Goal: Information Seeking & Learning: Learn about a topic

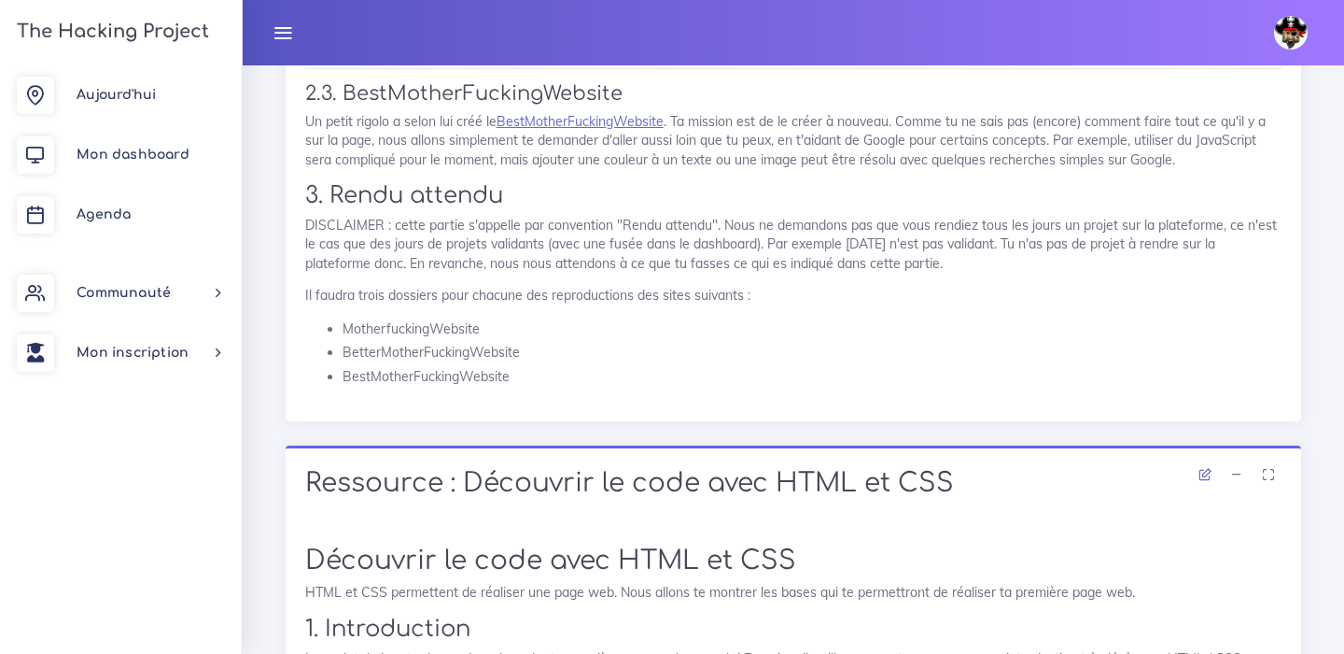
scroll to position [1623, 0]
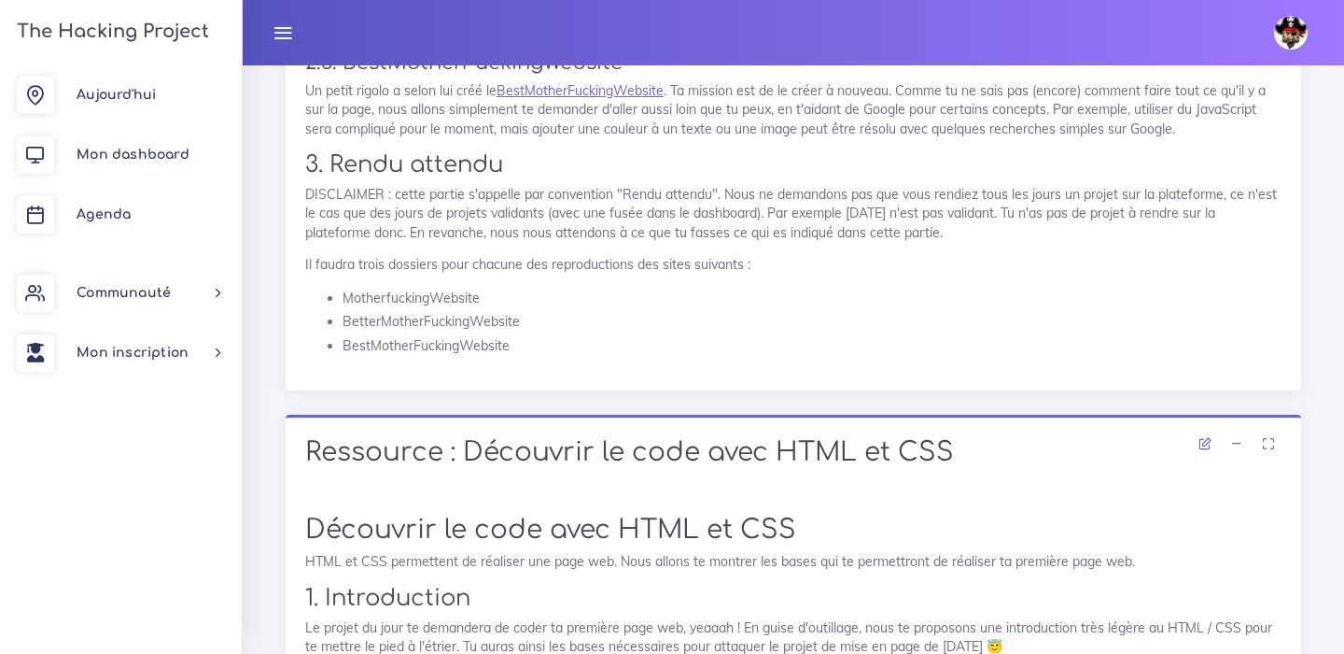
click at [859, 453] on div "Ressource : Découvrir le code avec HTML et CSS" at bounding box center [794, 455] width 1016 height 80
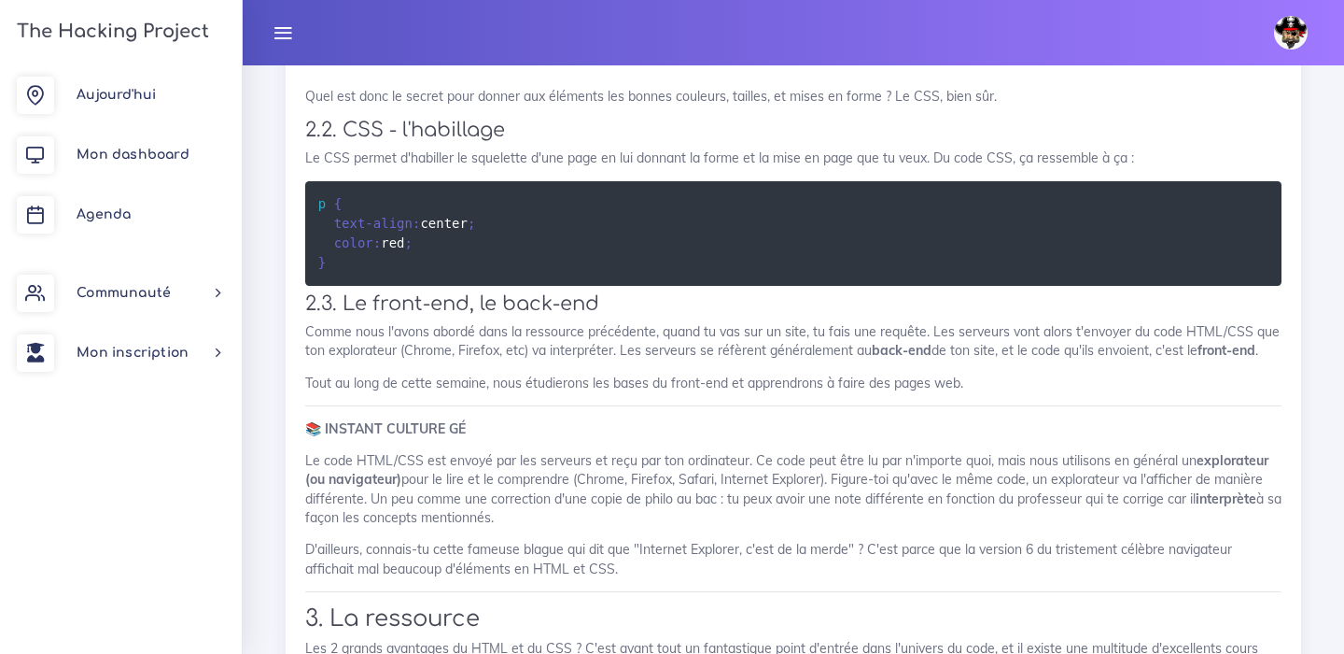
scroll to position [4460, 0]
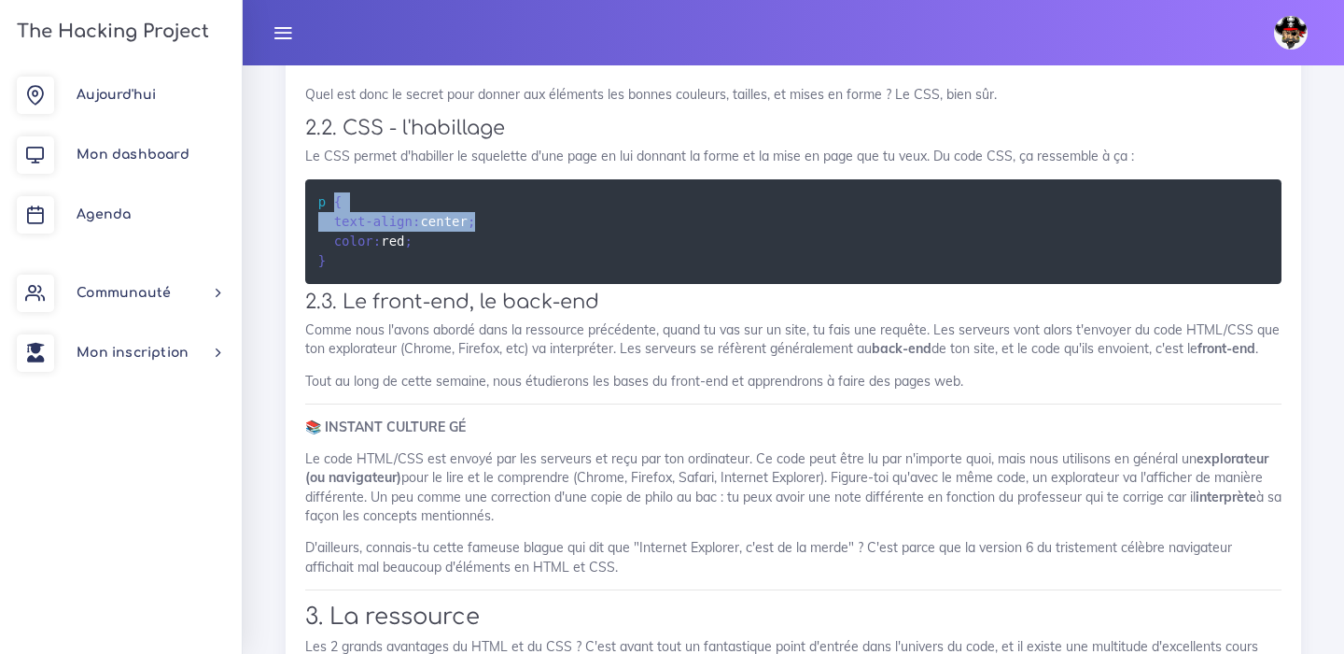
drag, startPoint x: 478, startPoint y: 204, endPoint x: 335, endPoint y: 182, distance: 144.6
click at [335, 182] on pre "p { text-align : center ; color : red ; }" at bounding box center [793, 231] width 977 height 105
copy code "{ text-align : center ;"
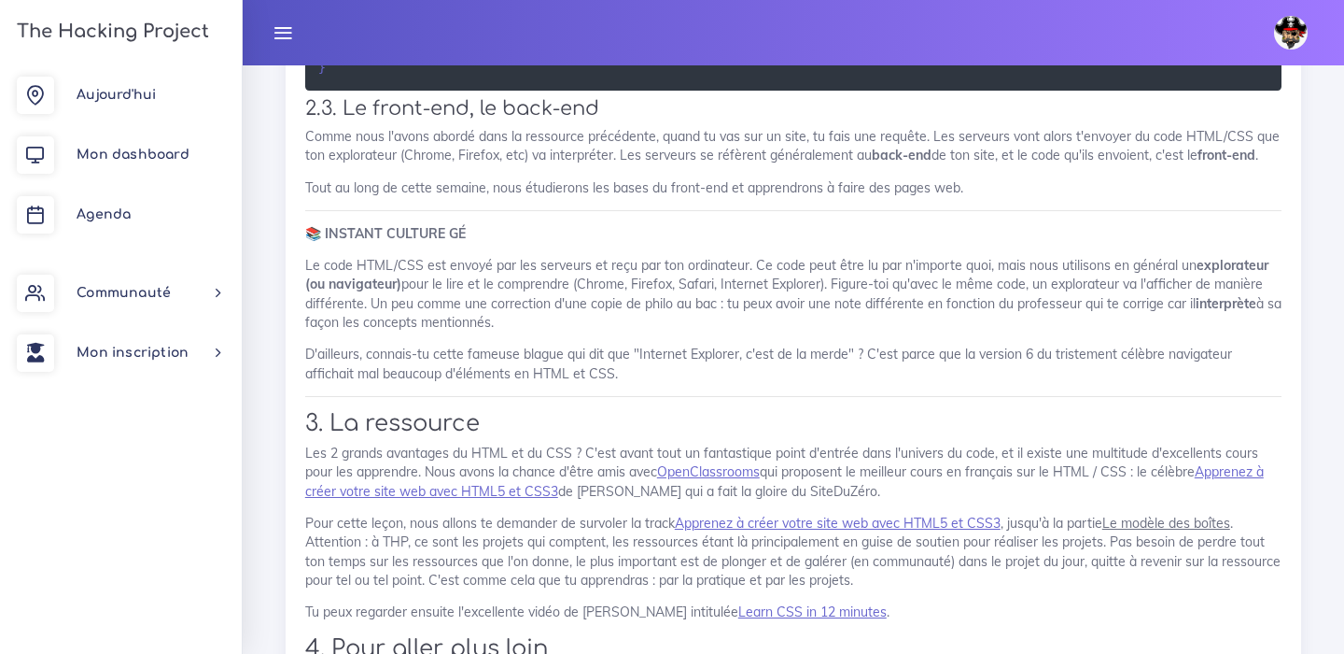
scroll to position [4805, 0]
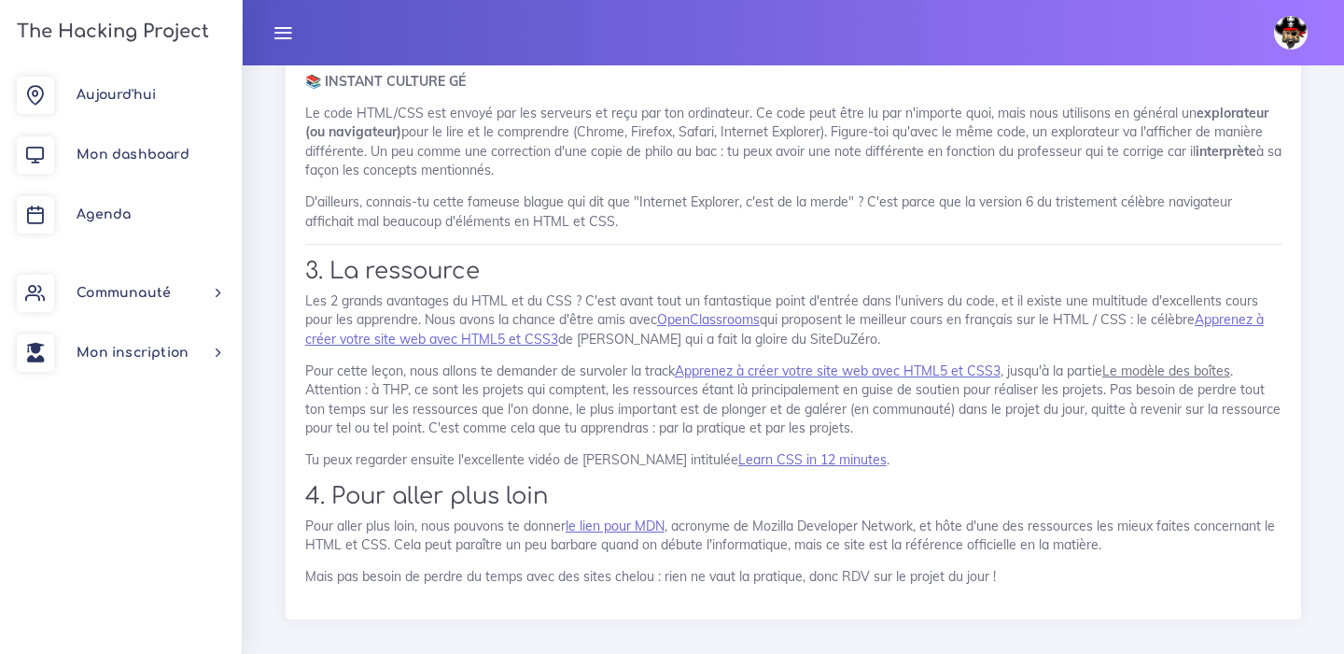
click at [1165, 362] on u "Le modèle des boîtes" at bounding box center [1167, 370] width 128 height 17
click at [872, 362] on link "Apprenez à créer votre site web avec HTML5 et CSS3" at bounding box center [838, 370] width 326 height 17
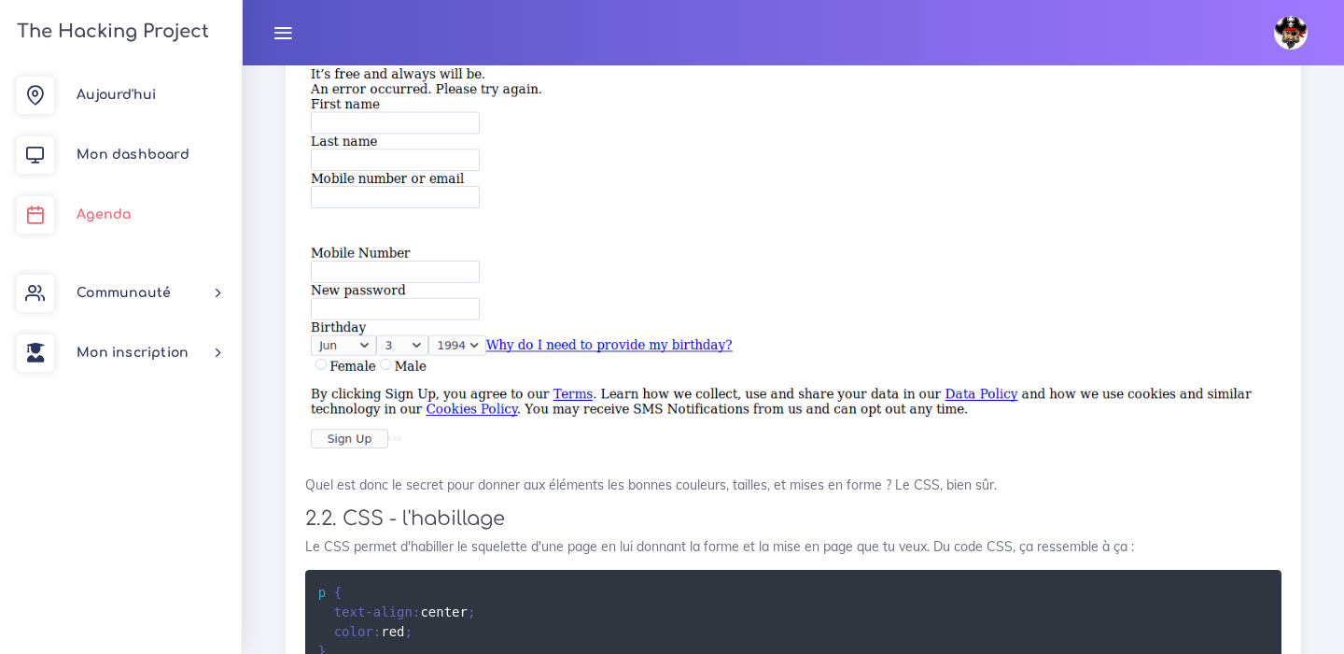
scroll to position [3802, 0]
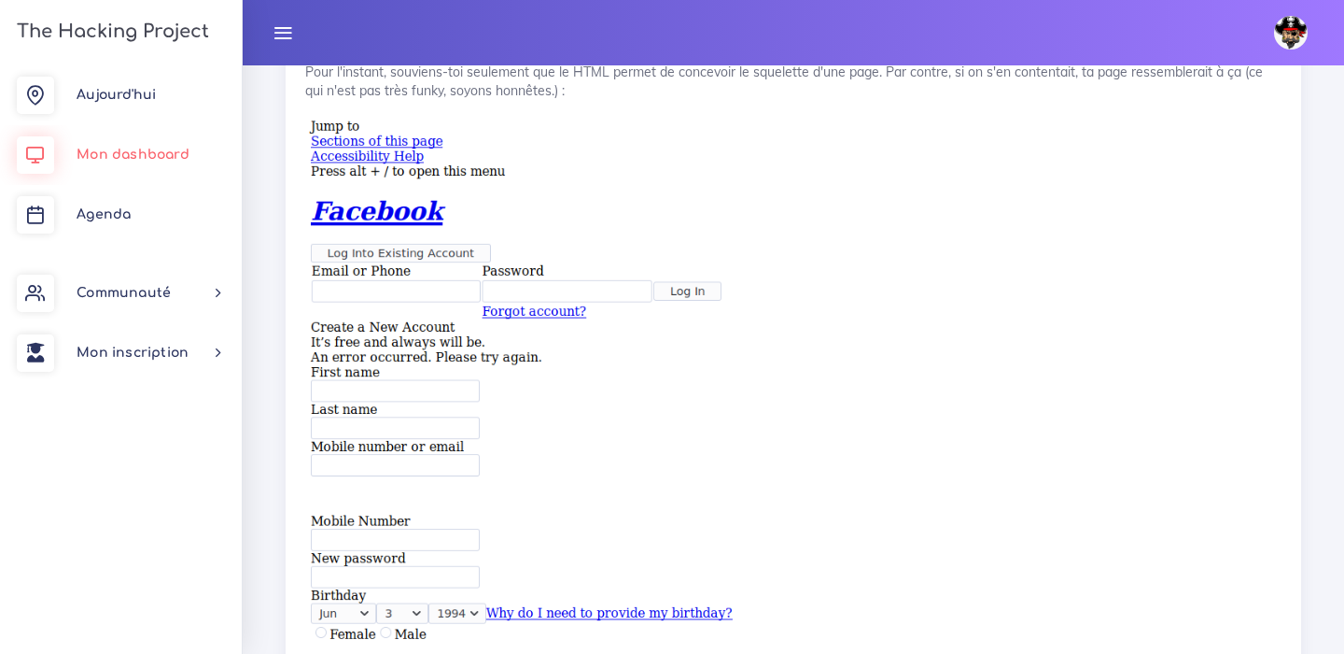
click at [146, 146] on link "Mon dashboard" at bounding box center [121, 155] width 242 height 60
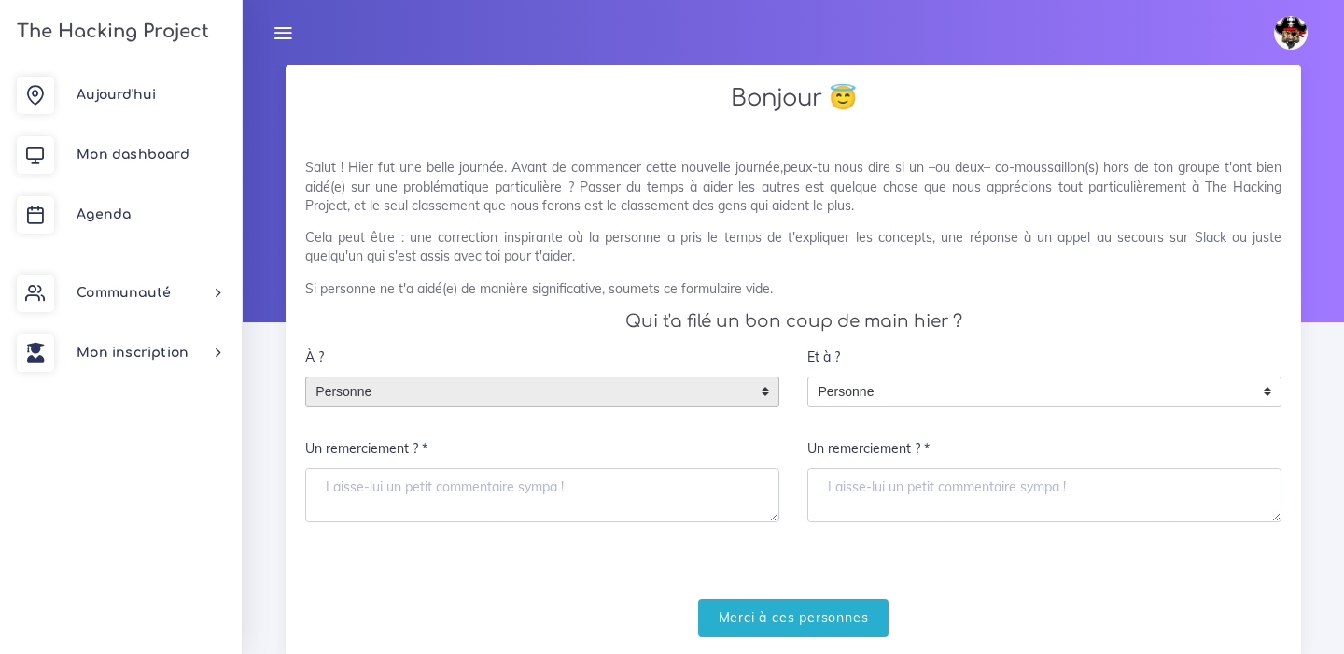
click at [378, 391] on span "Personne" at bounding box center [528, 392] width 444 height 30
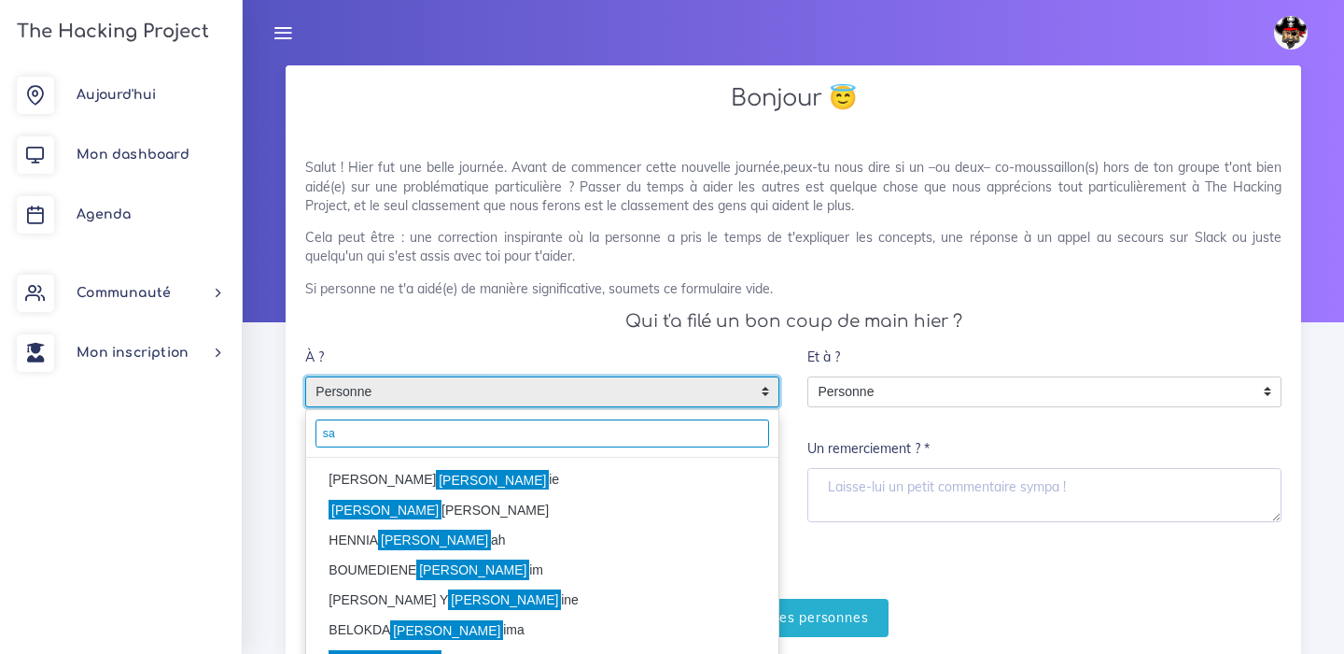
type input "s"
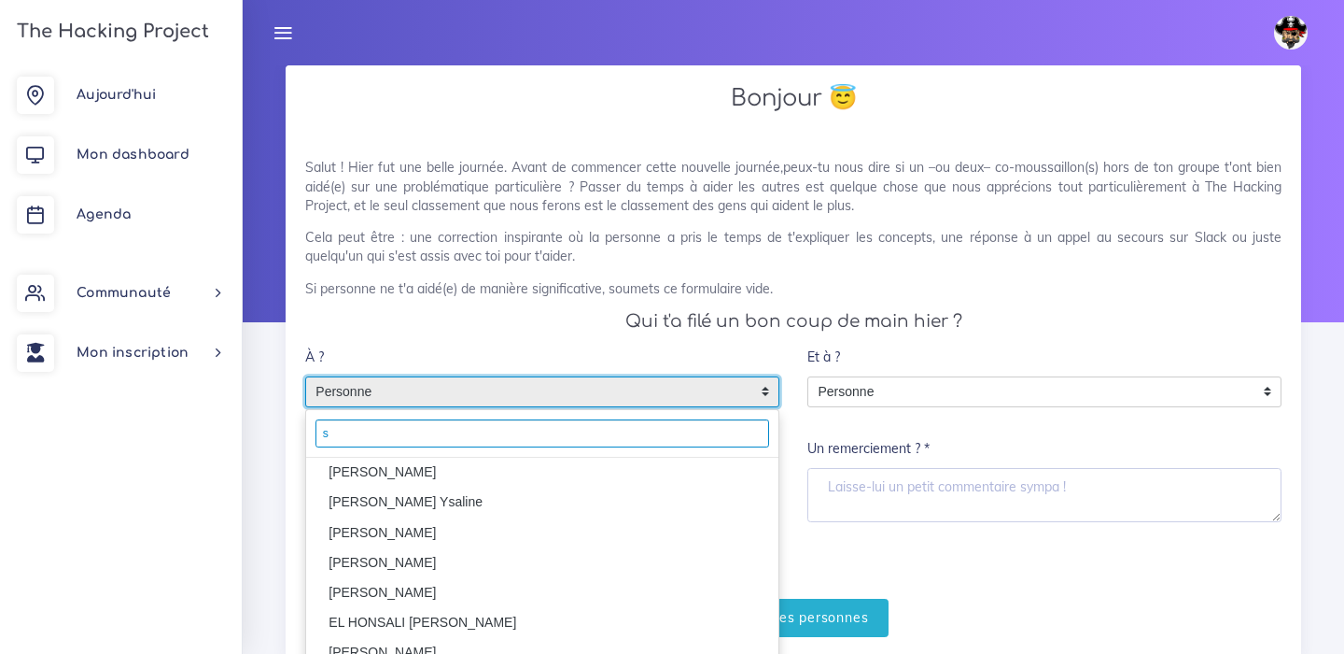
scroll to position [194, 0]
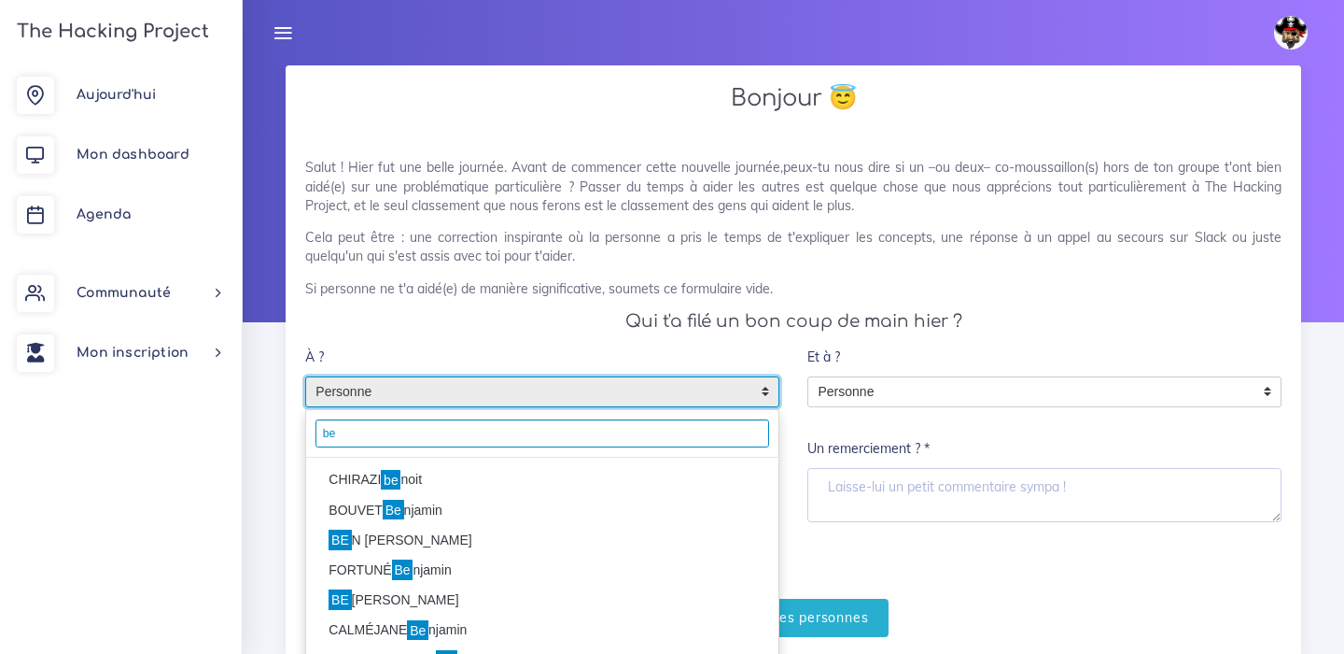
type input "b"
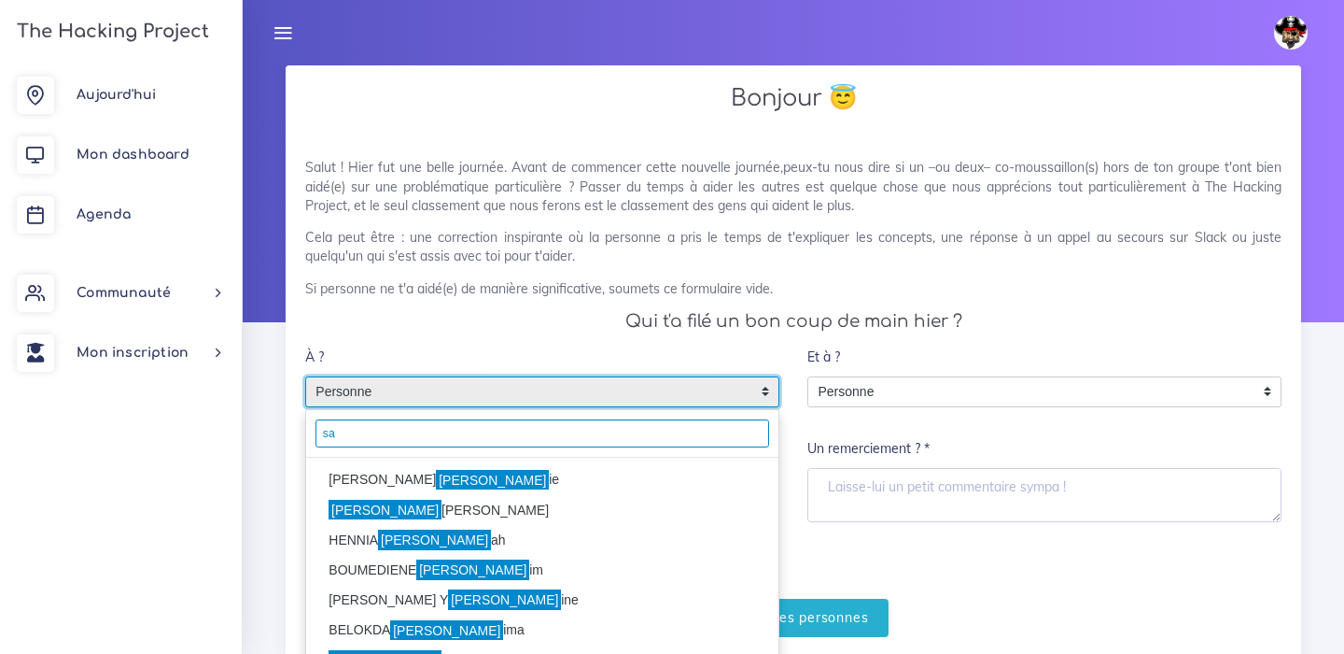
type input "s"
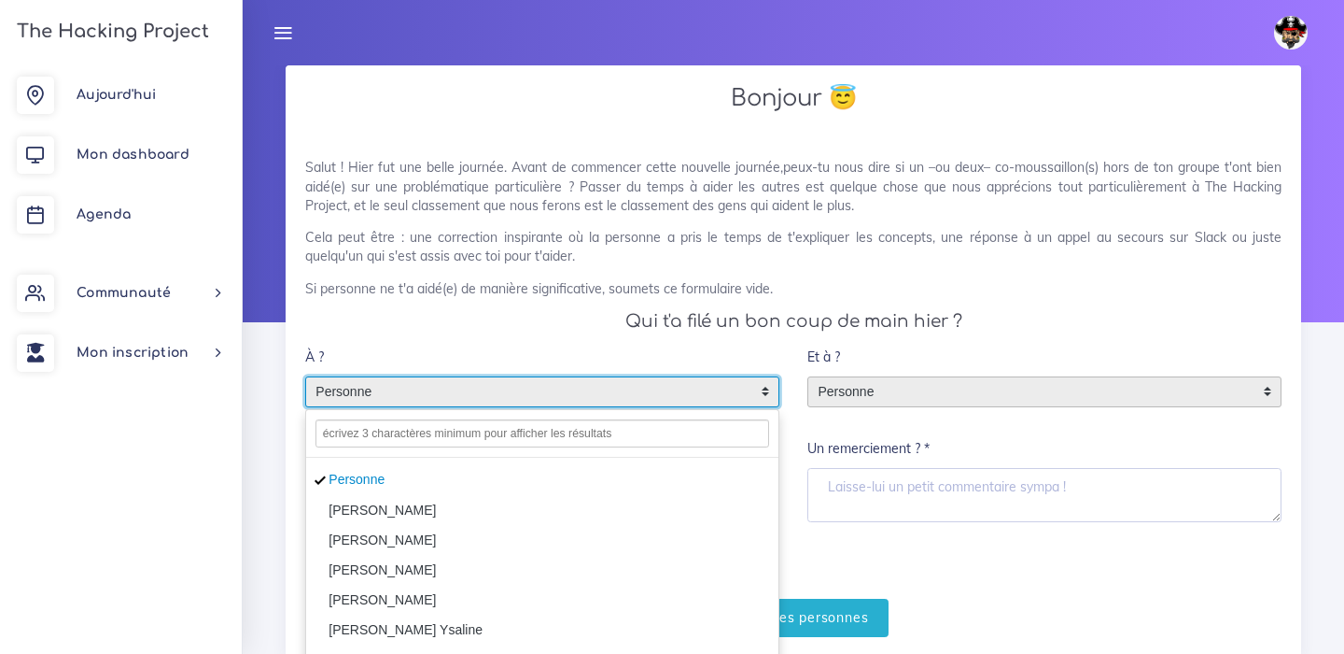
click at [913, 383] on span "Personne" at bounding box center [1031, 392] width 444 height 30
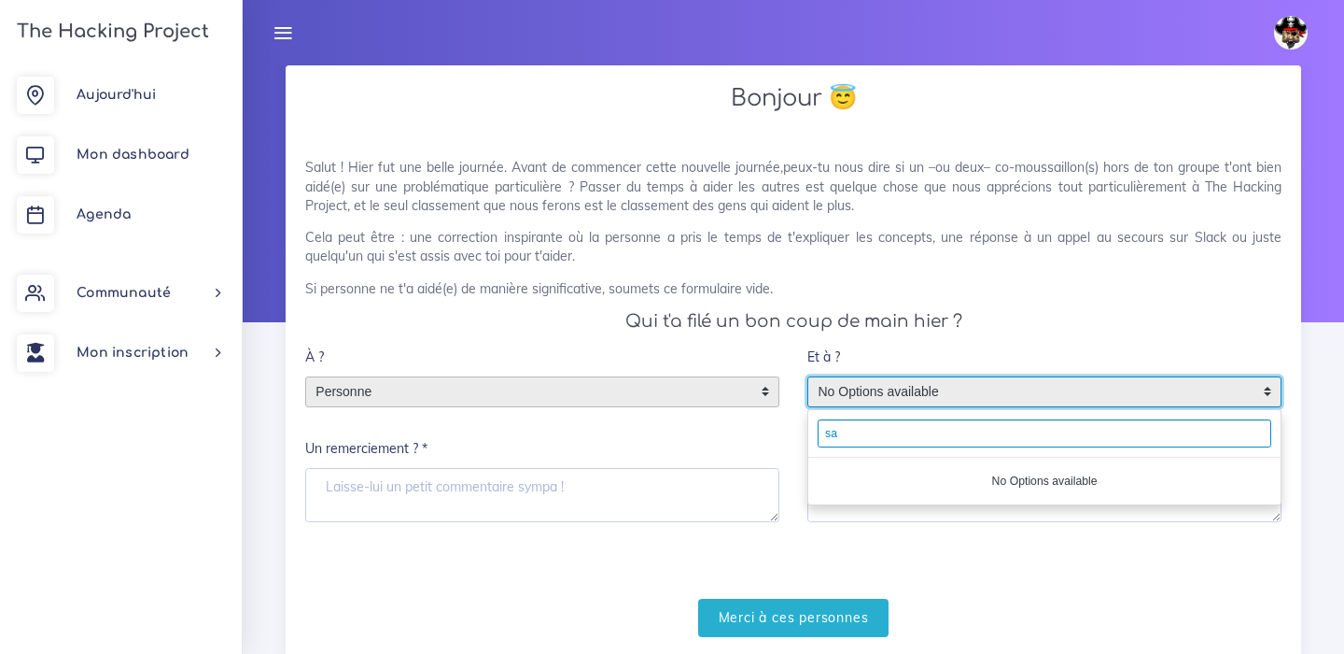
type input "s"
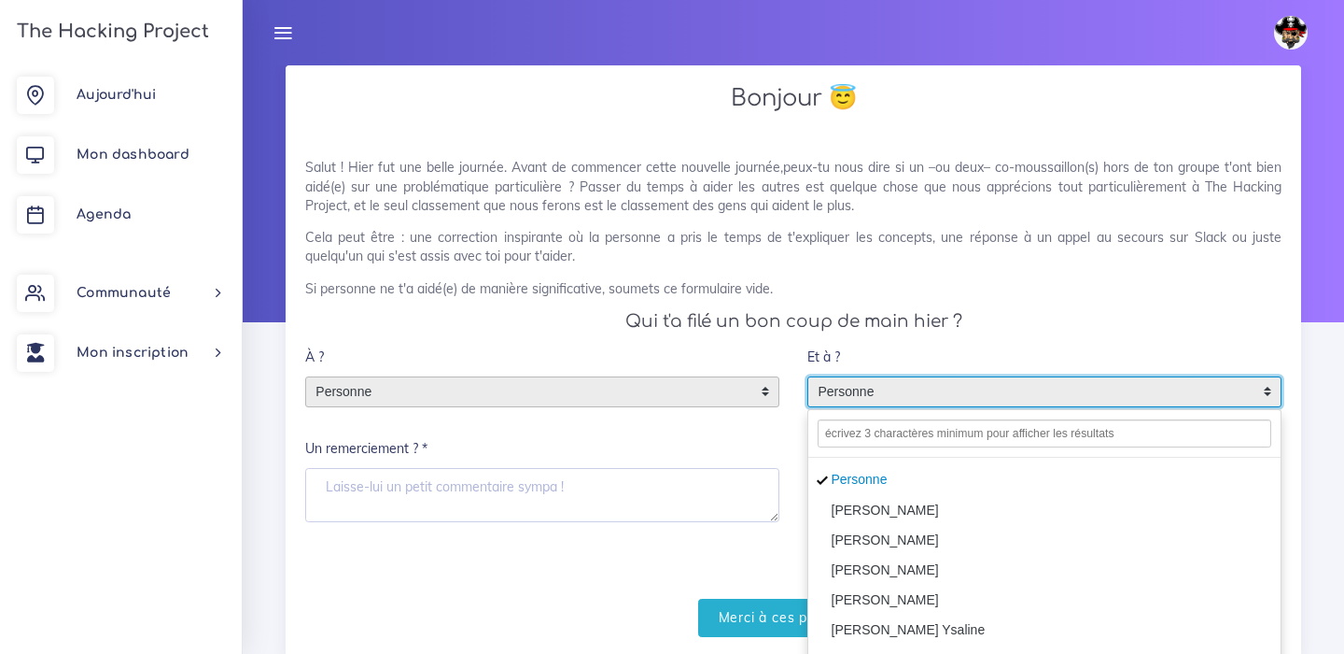
click at [632, 319] on h4 "Qui t'a filé un bon coup de main hier ?" at bounding box center [793, 321] width 977 height 21
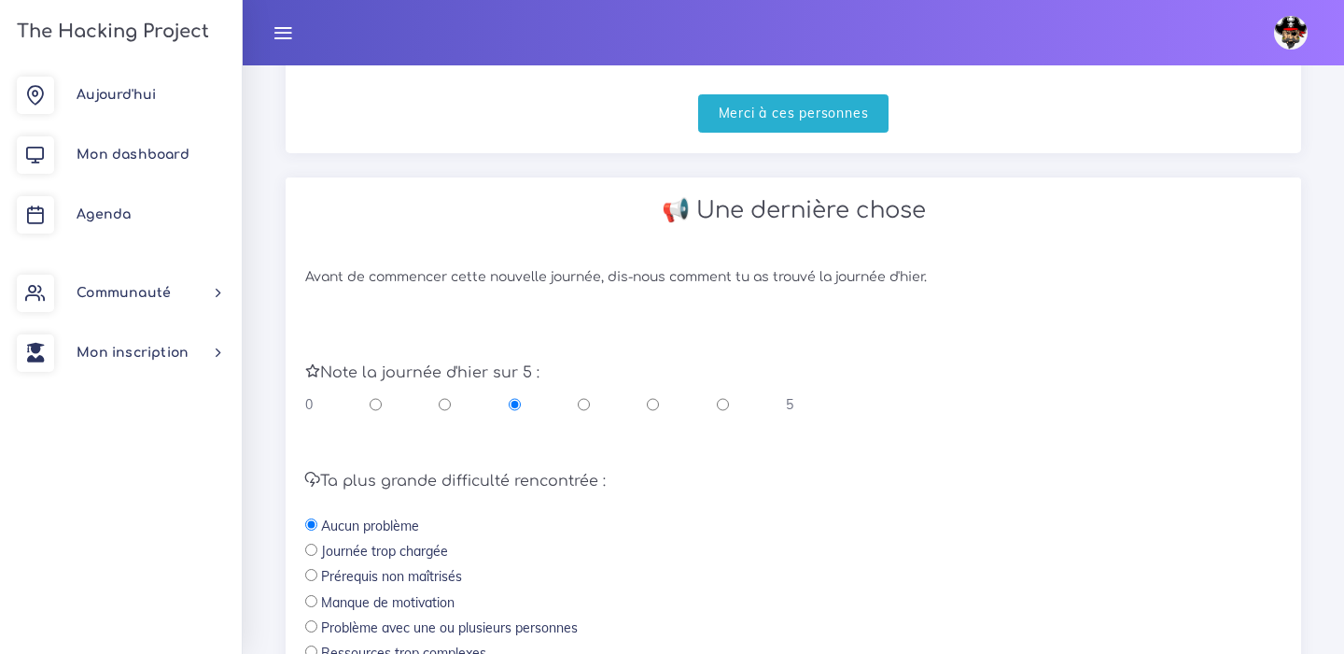
scroll to position [507, 0]
click at [654, 404] on input "radio" at bounding box center [653, 401] width 12 height 19
radio input "true"
click at [720, 401] on input "radio" at bounding box center [723, 401] width 12 height 19
radio input "true"
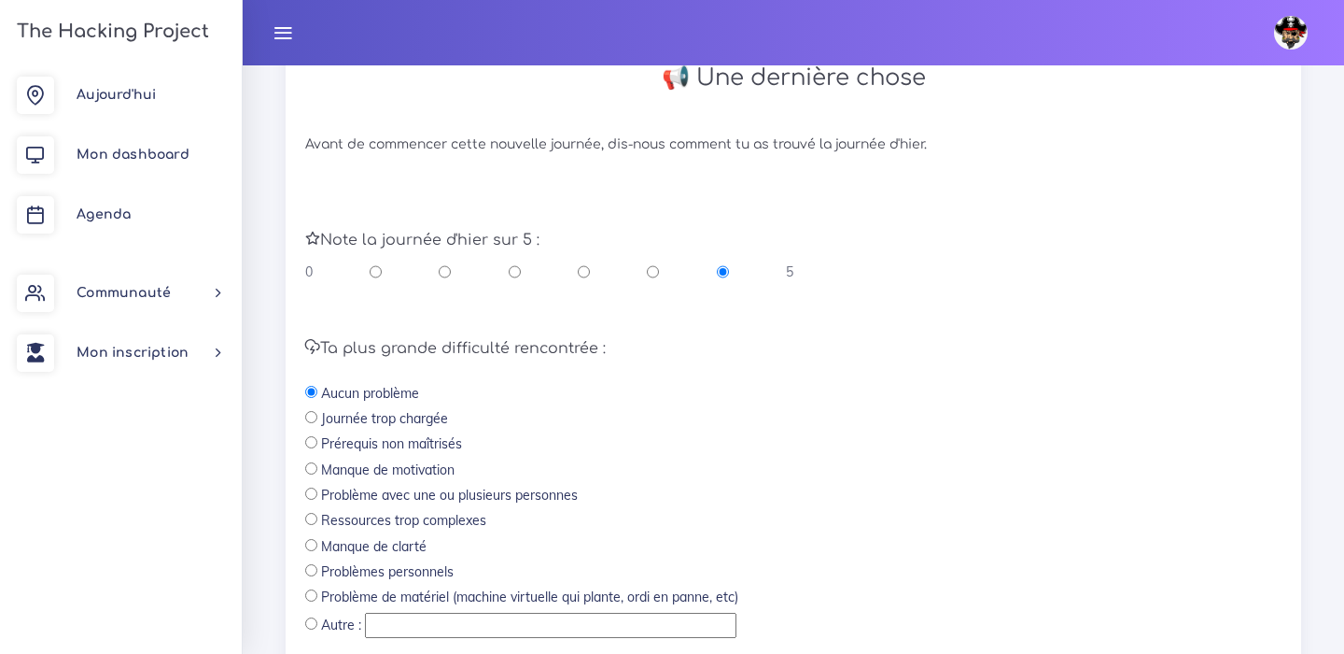
scroll to position [672, 0]
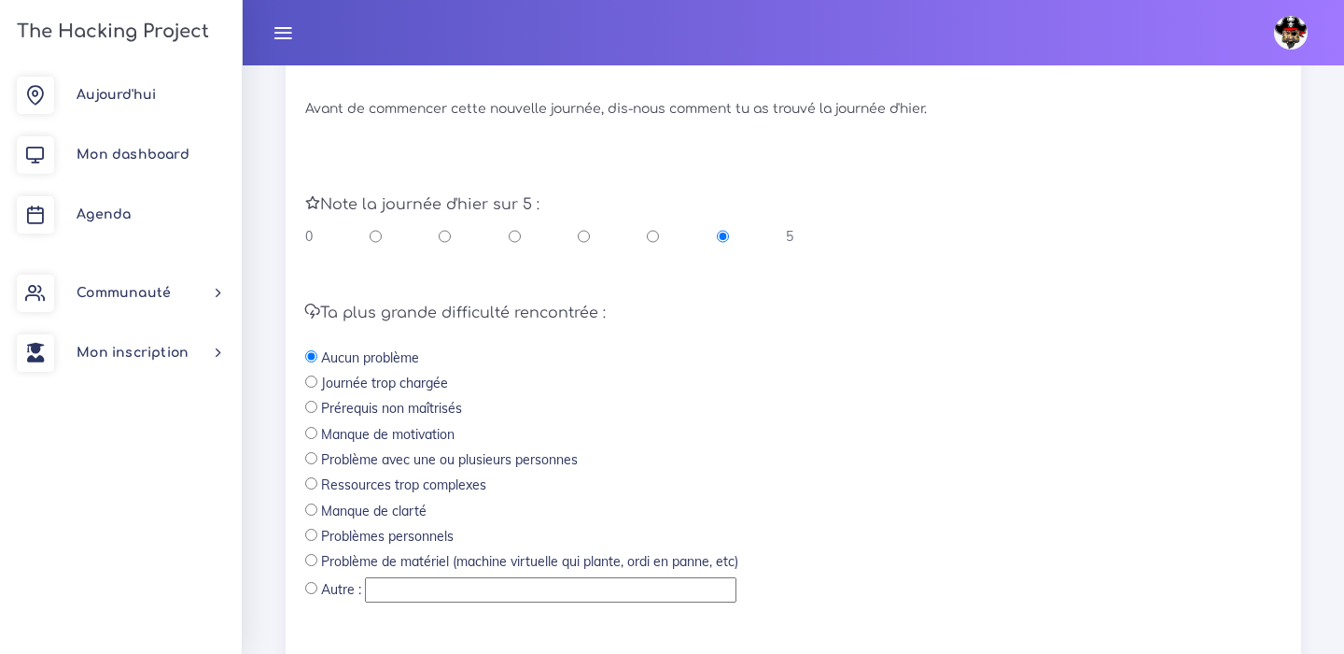
click at [401, 509] on label "Manque de clarté" at bounding box center [374, 510] width 106 height 19
click at [313, 513] on input "radio" at bounding box center [311, 509] width 12 height 12
radio input "true"
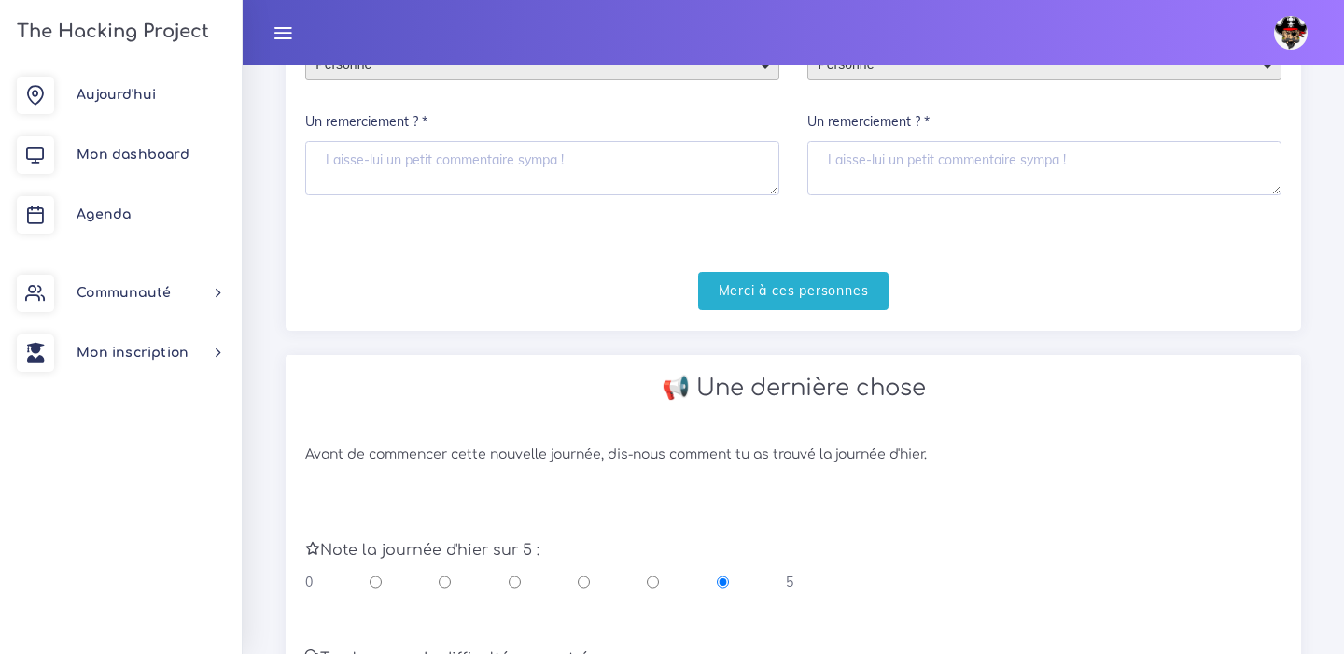
scroll to position [501, 0]
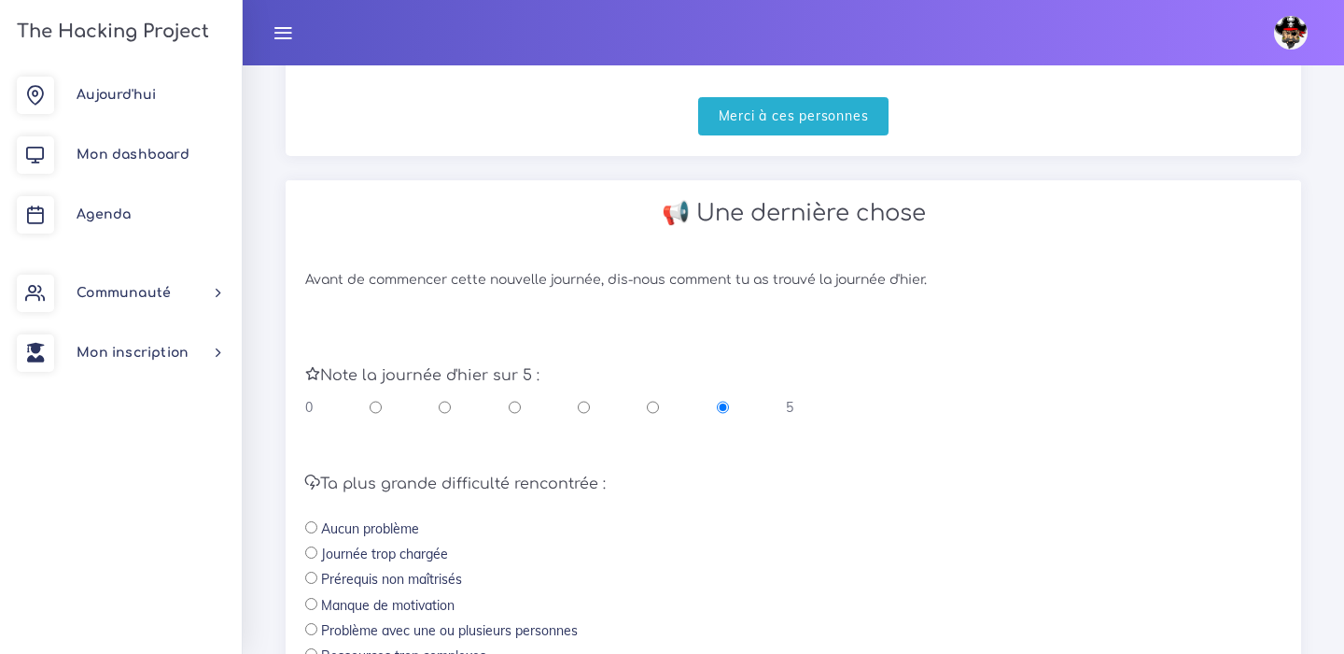
click at [654, 408] on input "radio" at bounding box center [653, 407] width 12 height 19
radio input "true"
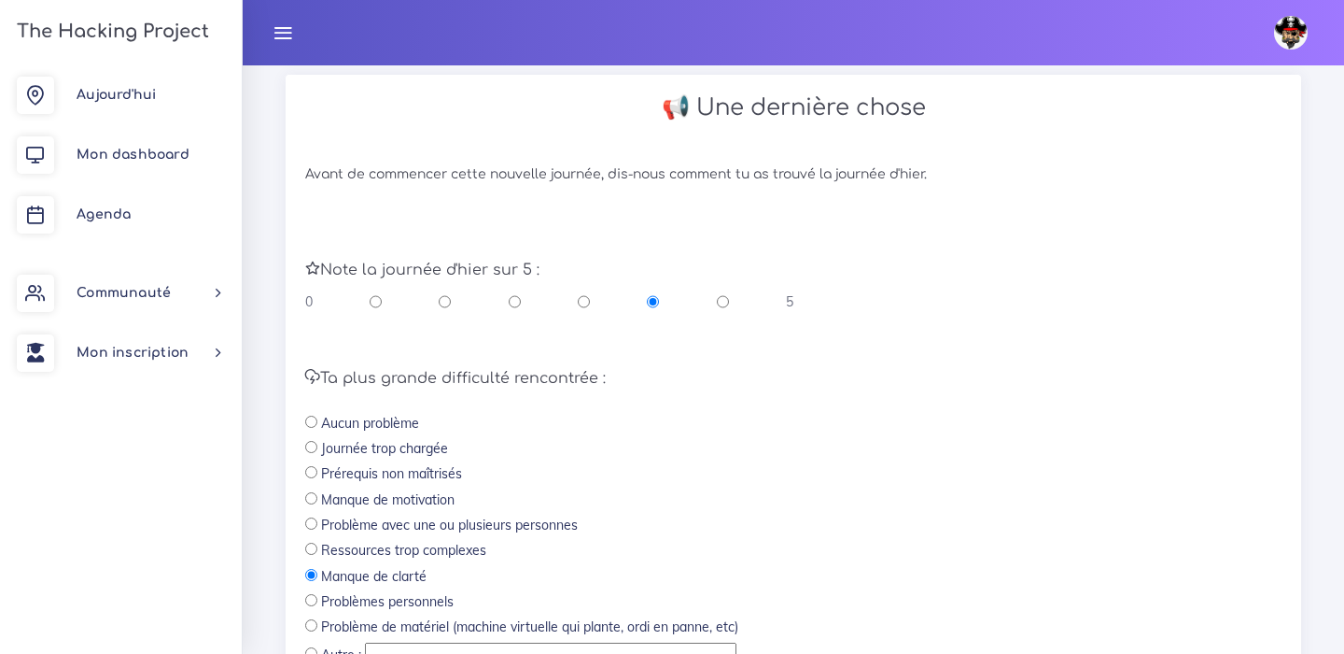
scroll to position [801, 0]
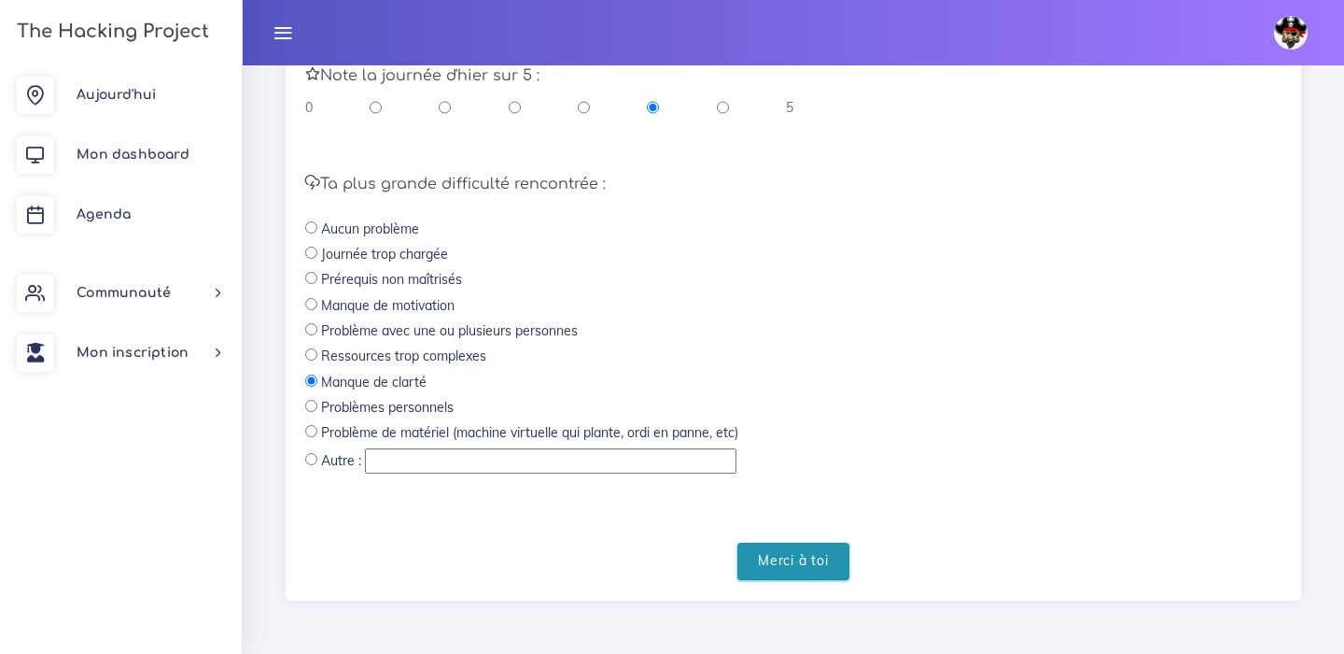
click at [769, 563] on input "Merci à toi" at bounding box center [794, 561] width 112 height 38
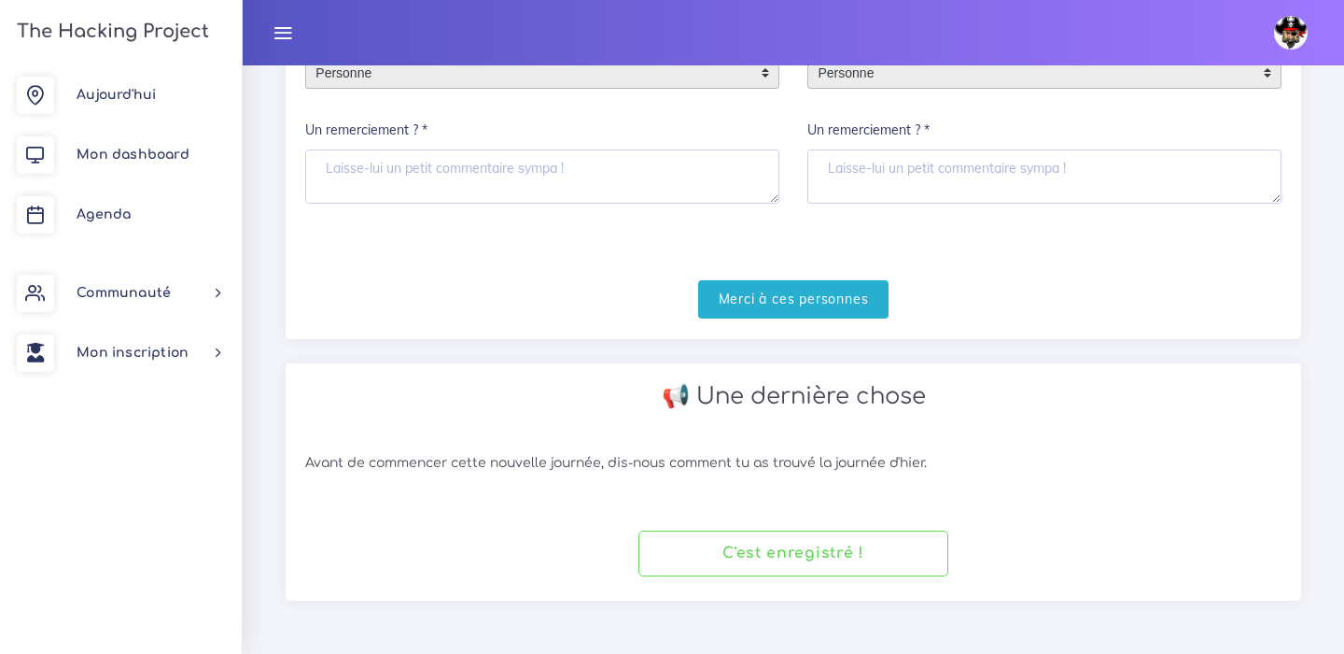
scroll to position [0, 0]
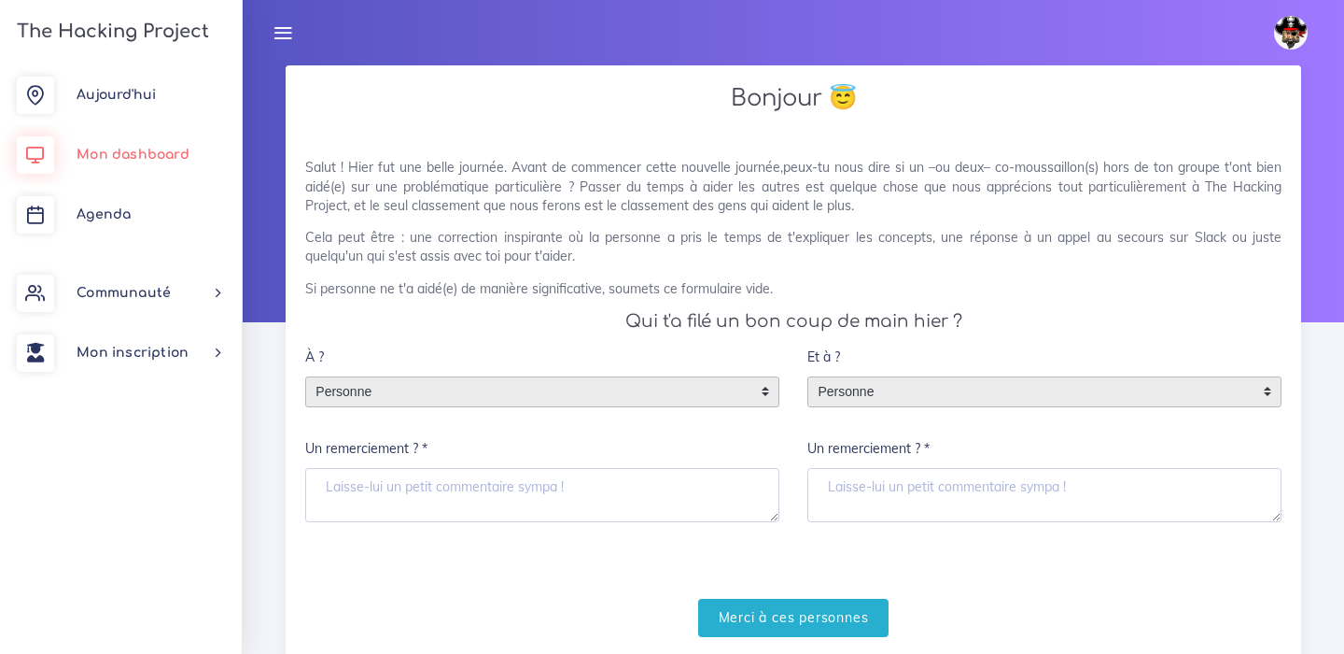
click at [152, 151] on span "Mon dashboard" at bounding box center [133, 155] width 113 height 14
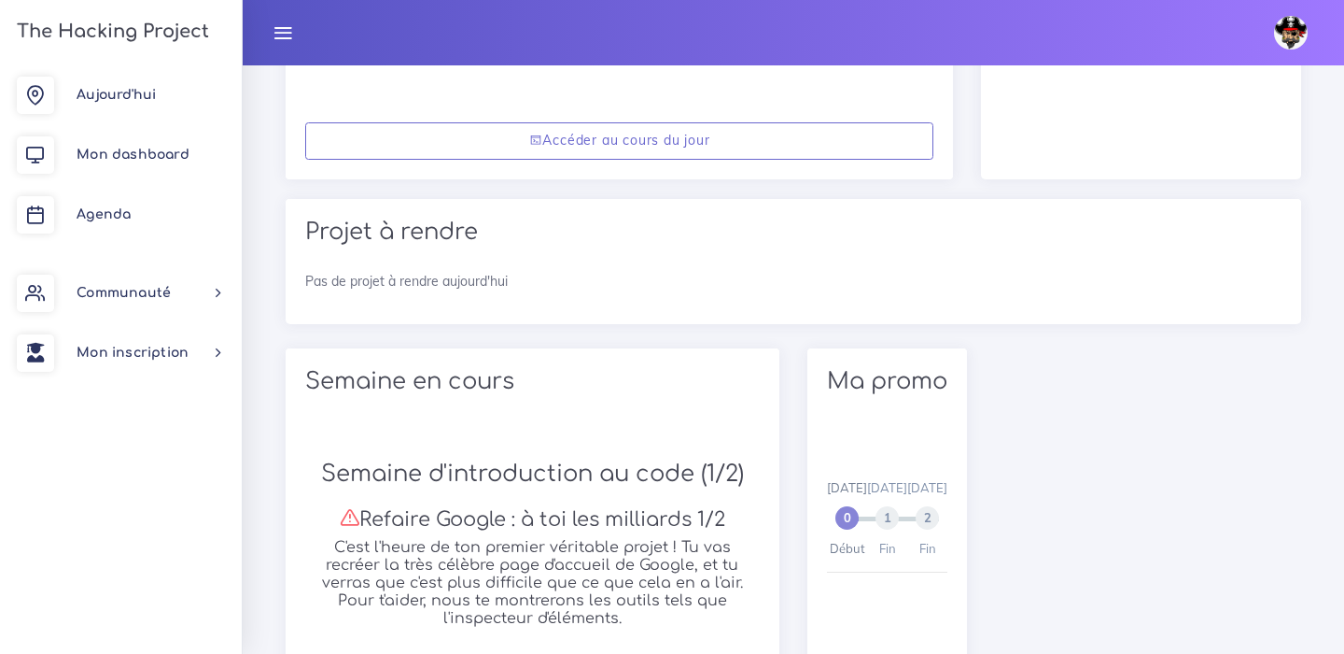
scroll to position [646, 0]
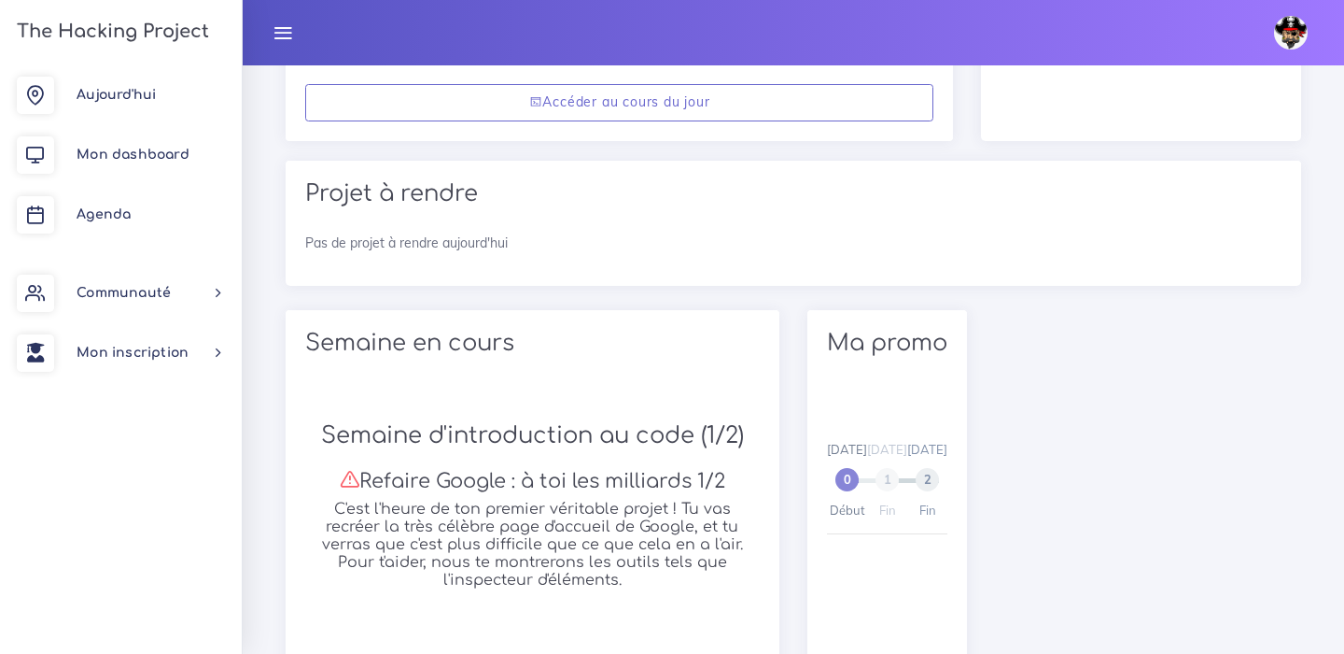
click at [899, 483] on span "1" at bounding box center [887, 479] width 23 height 23
click at [939, 484] on span "2" at bounding box center [927, 479] width 23 height 23
click at [857, 479] on span "0" at bounding box center [847, 479] width 23 height 23
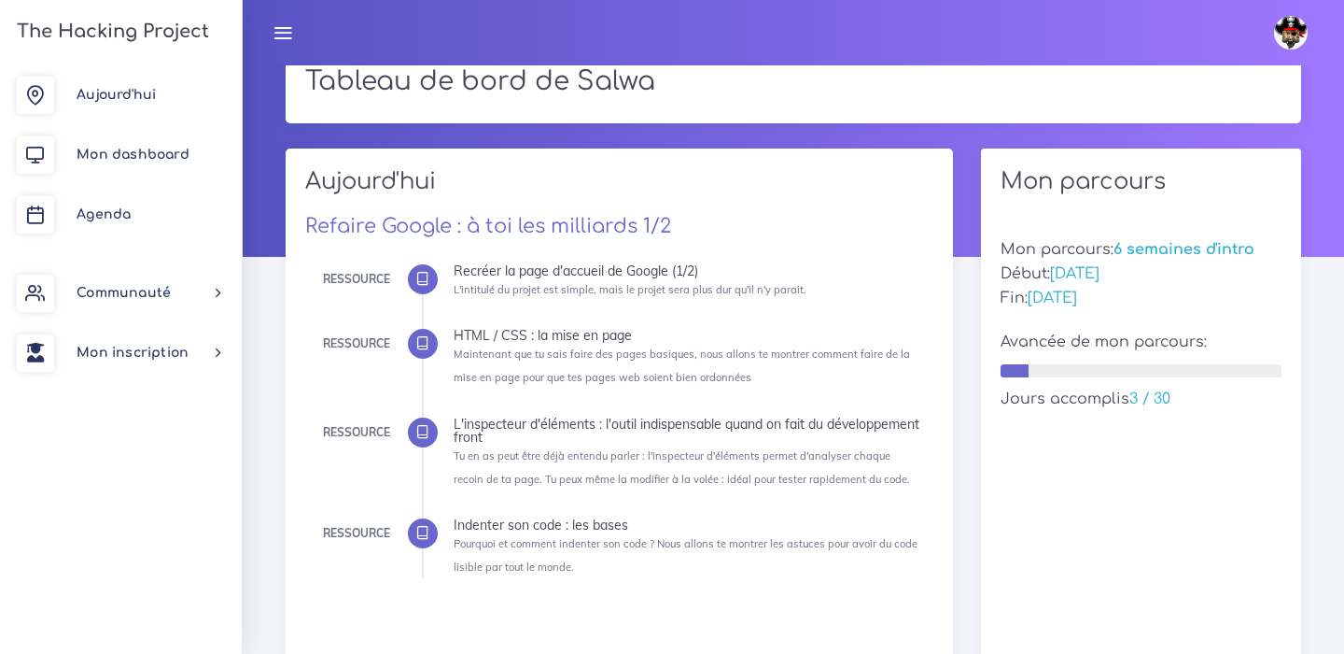
scroll to position [0, 0]
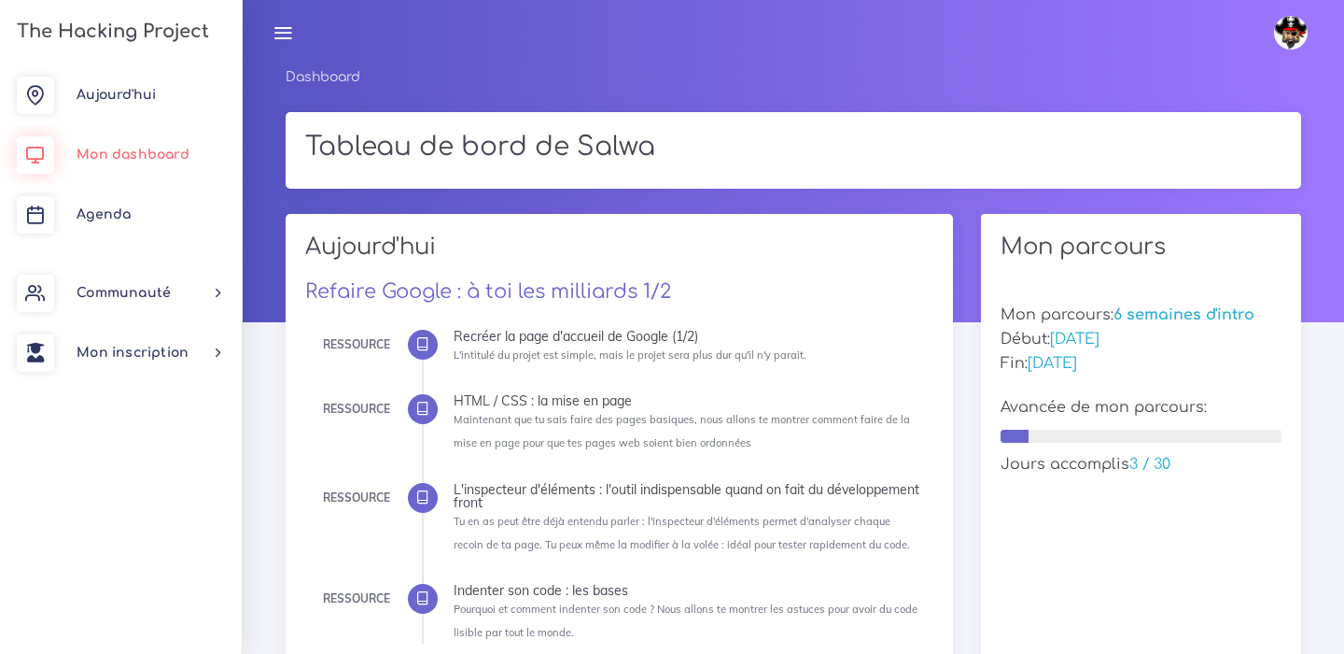
click at [137, 146] on link "Mon dashboard" at bounding box center [121, 155] width 242 height 60
click at [285, 30] on icon at bounding box center [283, 32] width 21 height 21
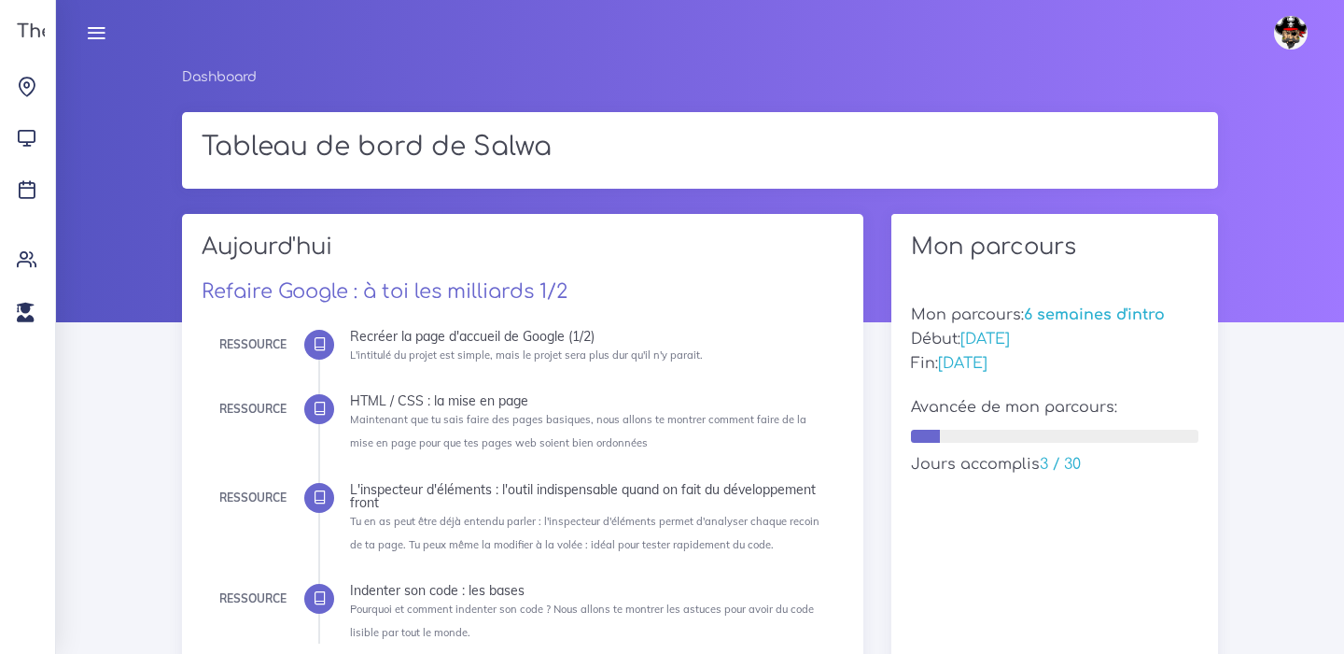
click at [97, 39] on icon at bounding box center [96, 32] width 21 height 21
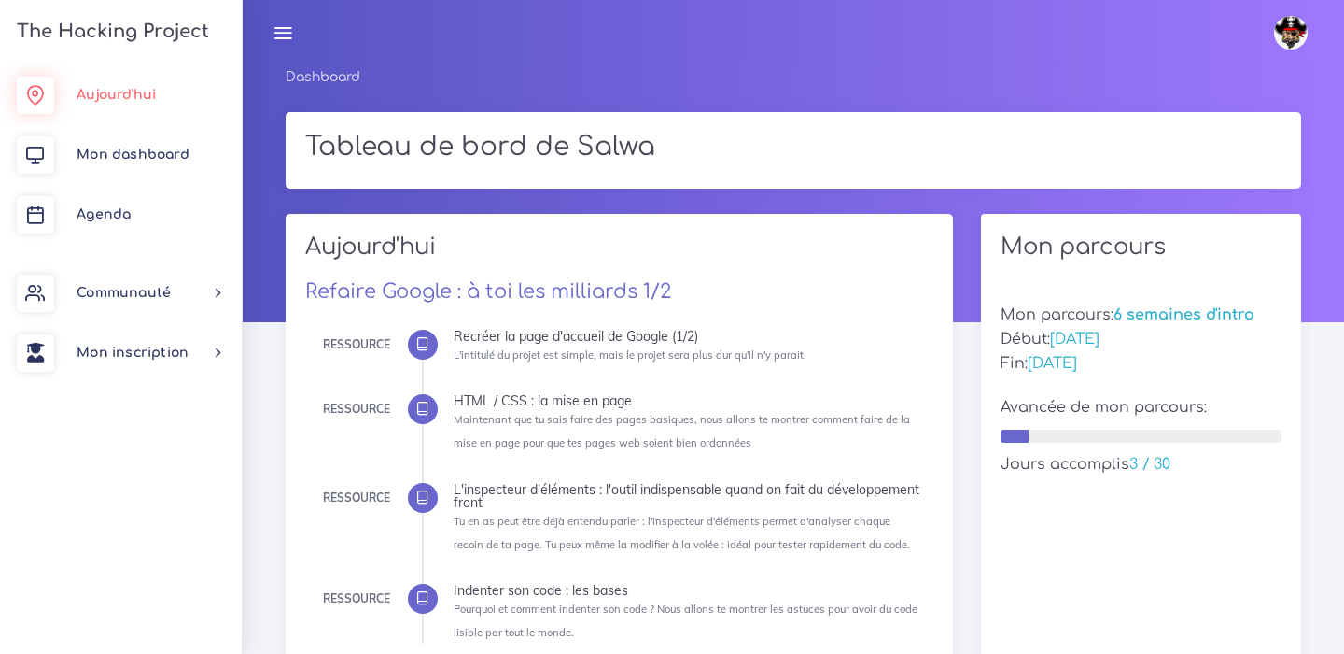
click at [77, 92] on span "Aujourd'hui" at bounding box center [116, 95] width 79 height 14
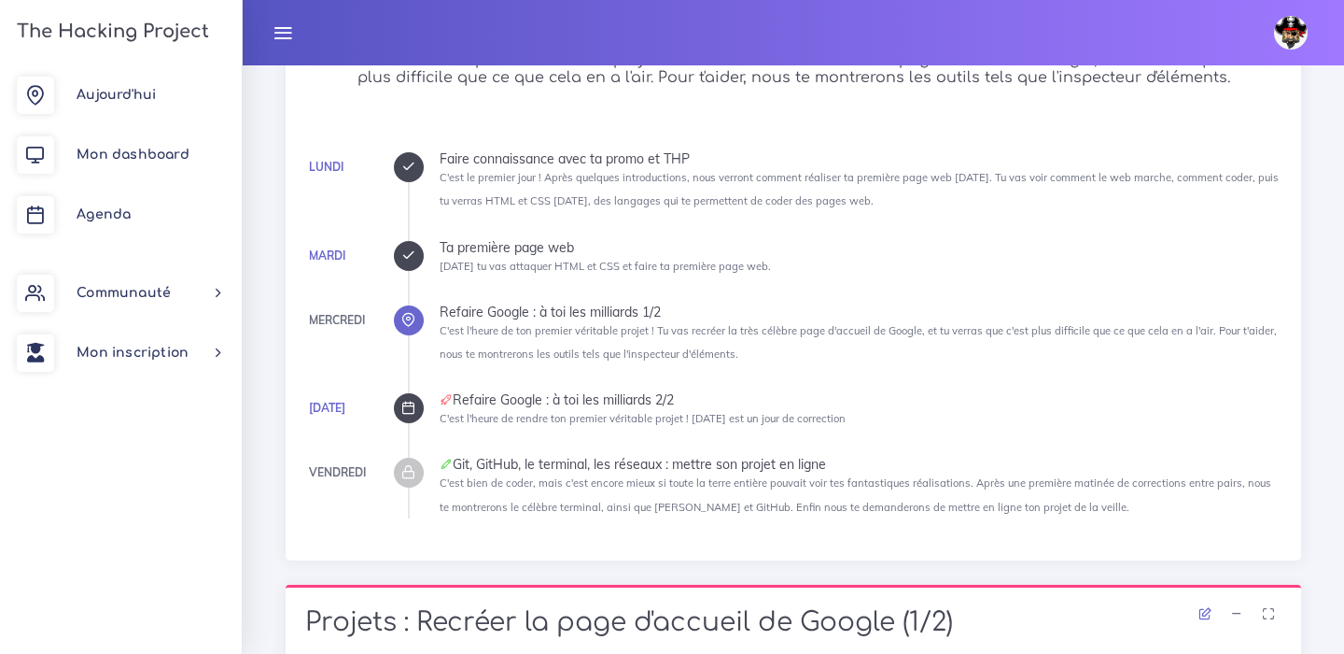
scroll to position [470, 0]
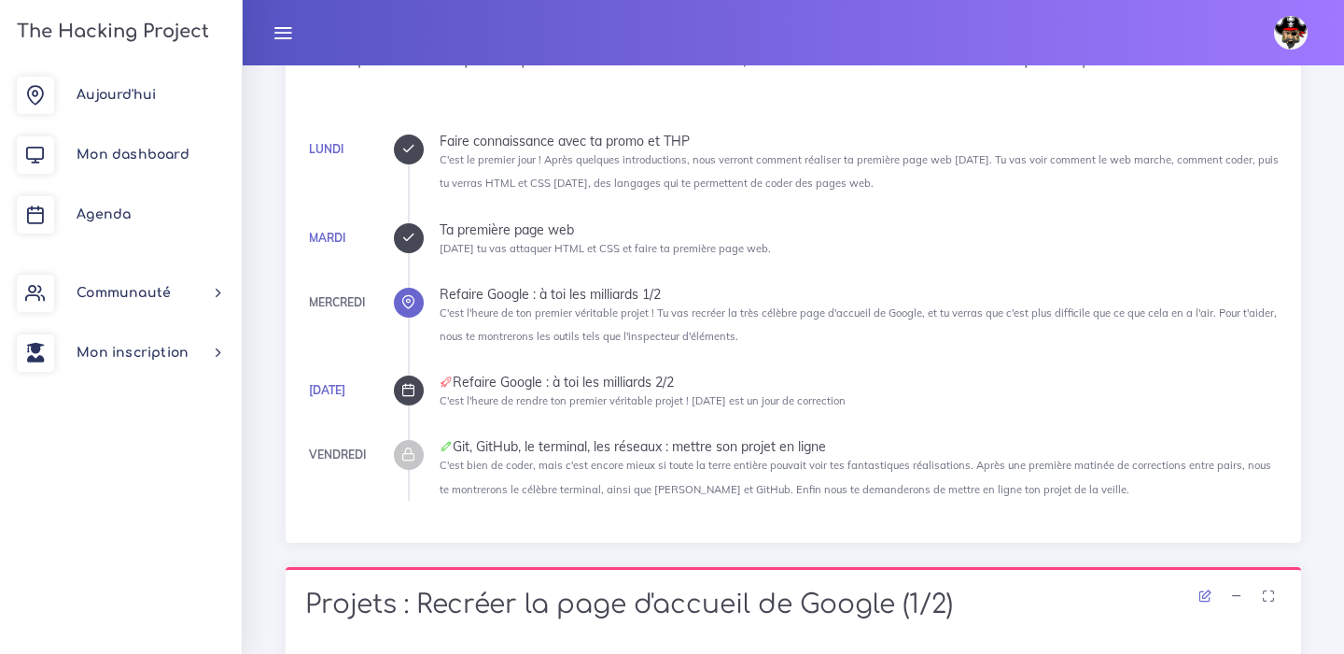
click at [404, 236] on icon at bounding box center [408, 238] width 14 height 14
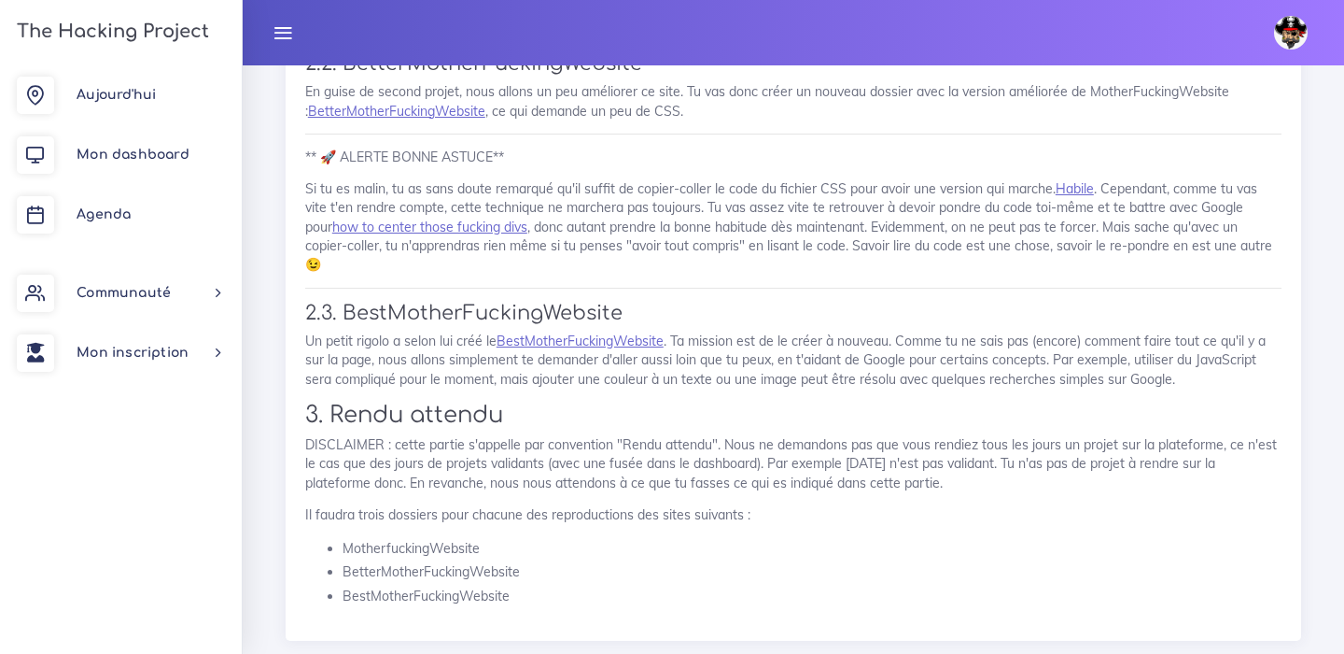
scroll to position [1363, 0]
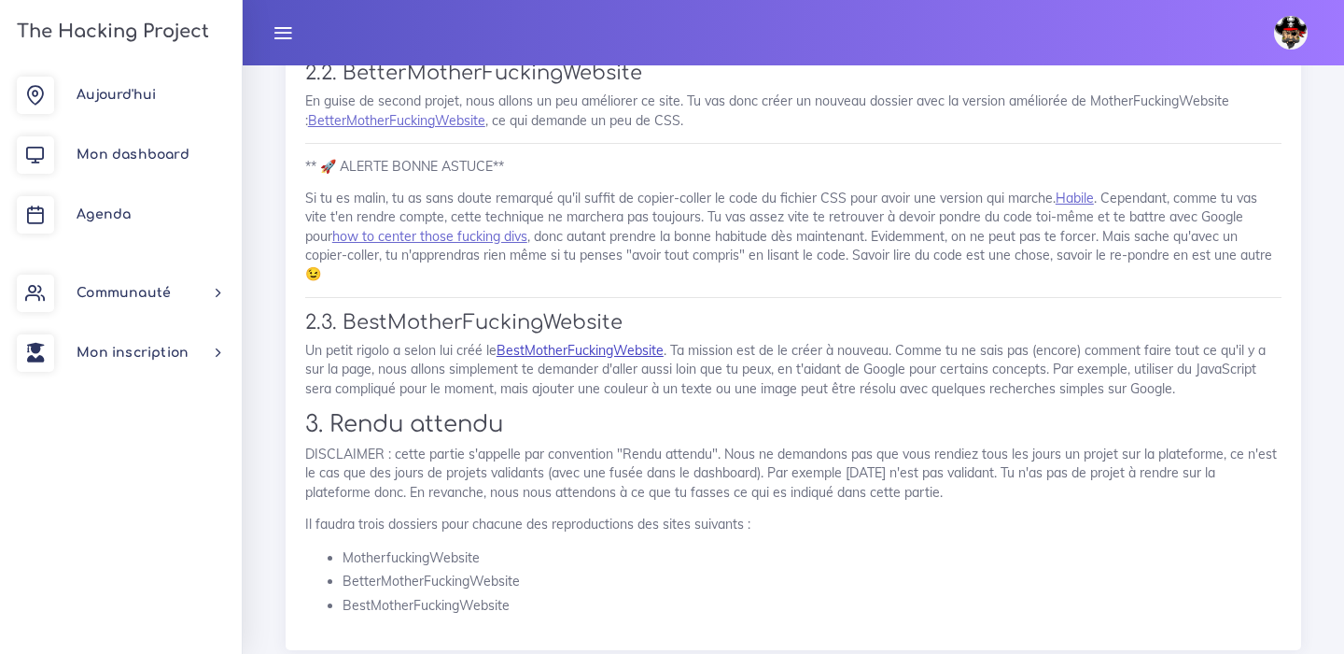
click at [570, 342] on link "BestMotherFuckingWebsite" at bounding box center [580, 350] width 167 height 17
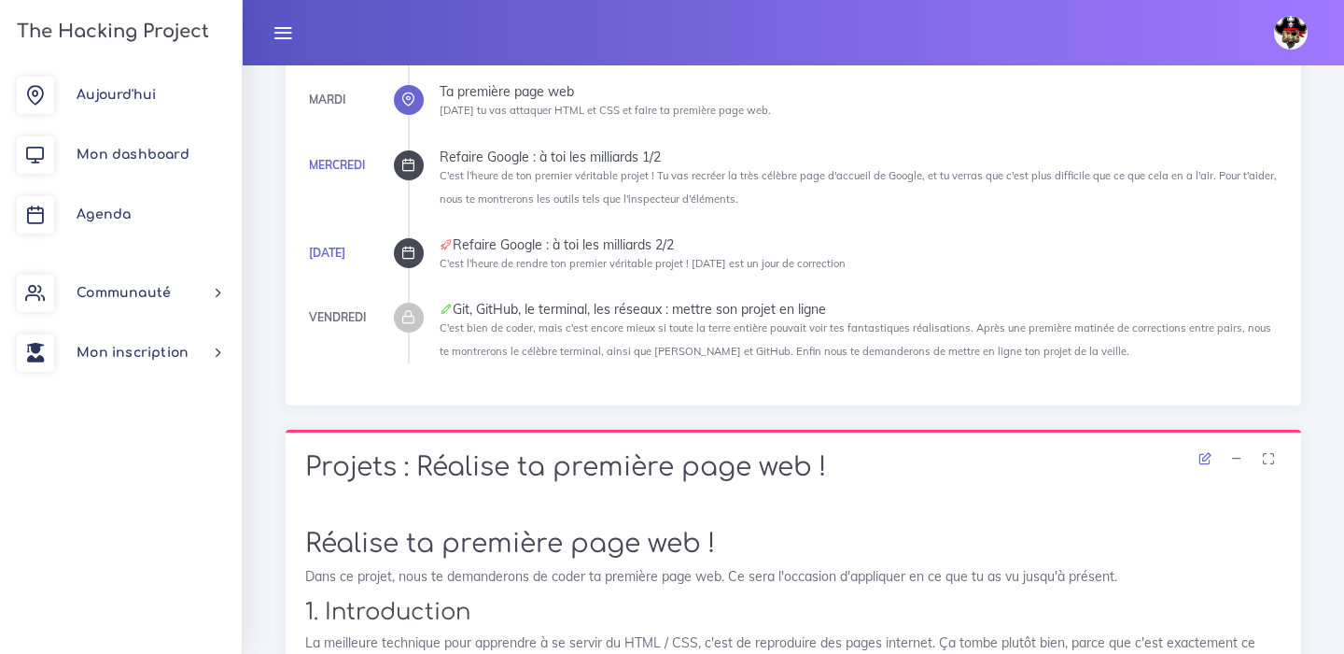
scroll to position [0, 0]
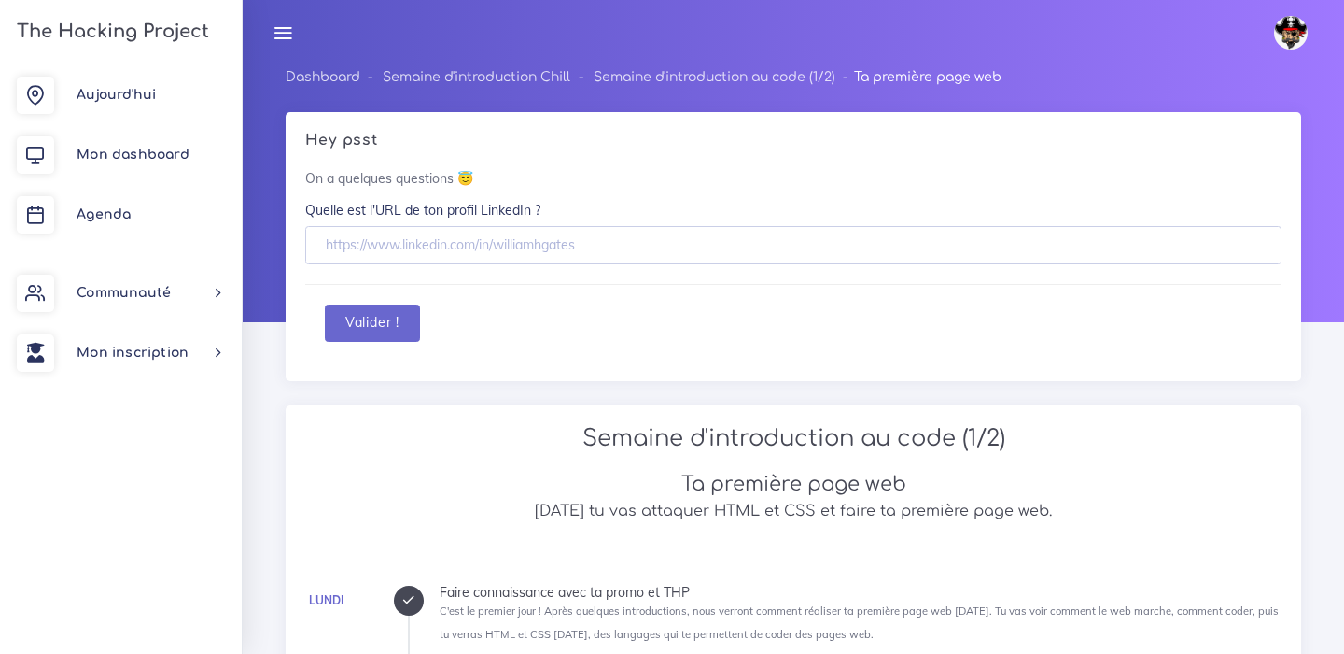
click at [288, 34] on icon at bounding box center [283, 32] width 21 height 21
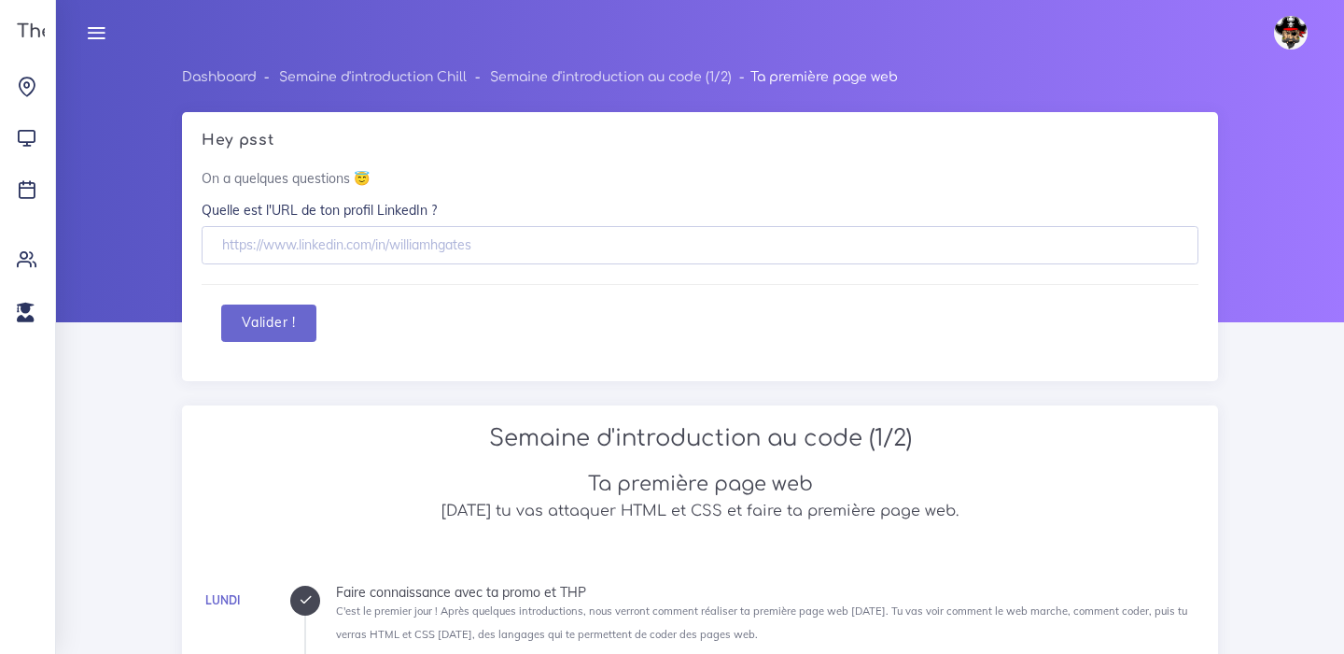
click at [91, 33] on icon at bounding box center [96, 32] width 21 height 21
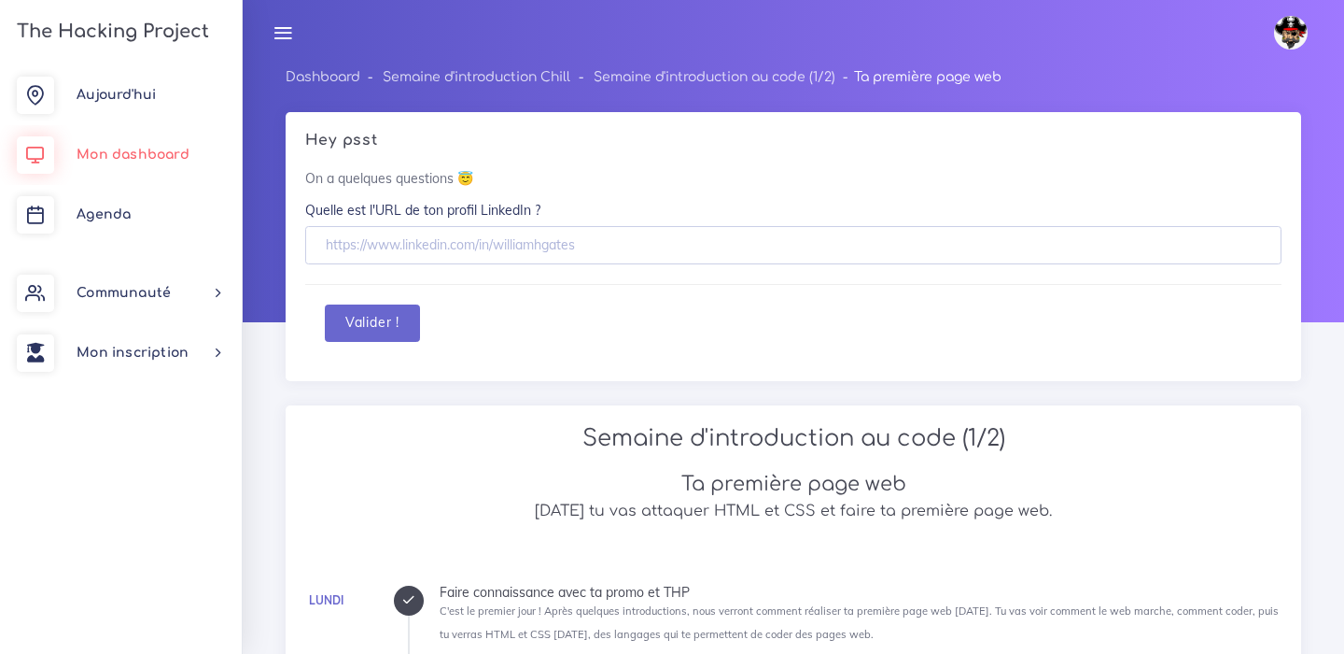
click at [79, 142] on link "Mon dashboard" at bounding box center [121, 155] width 242 height 60
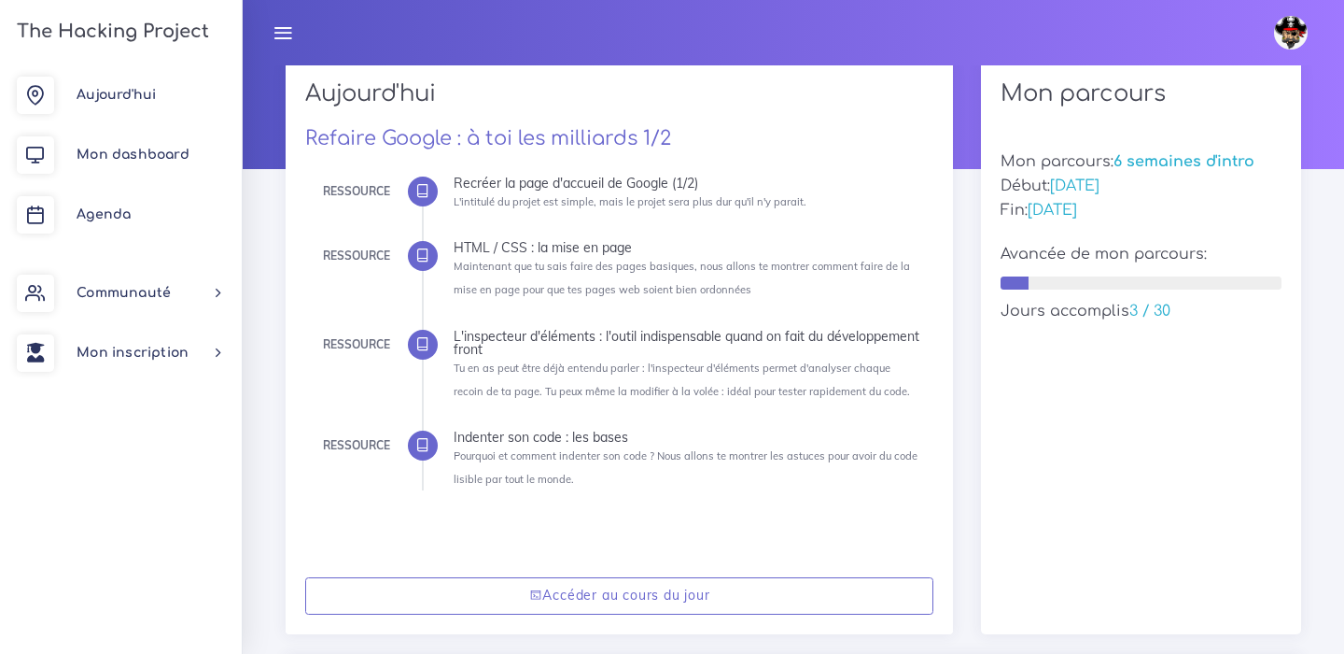
scroll to position [262, 0]
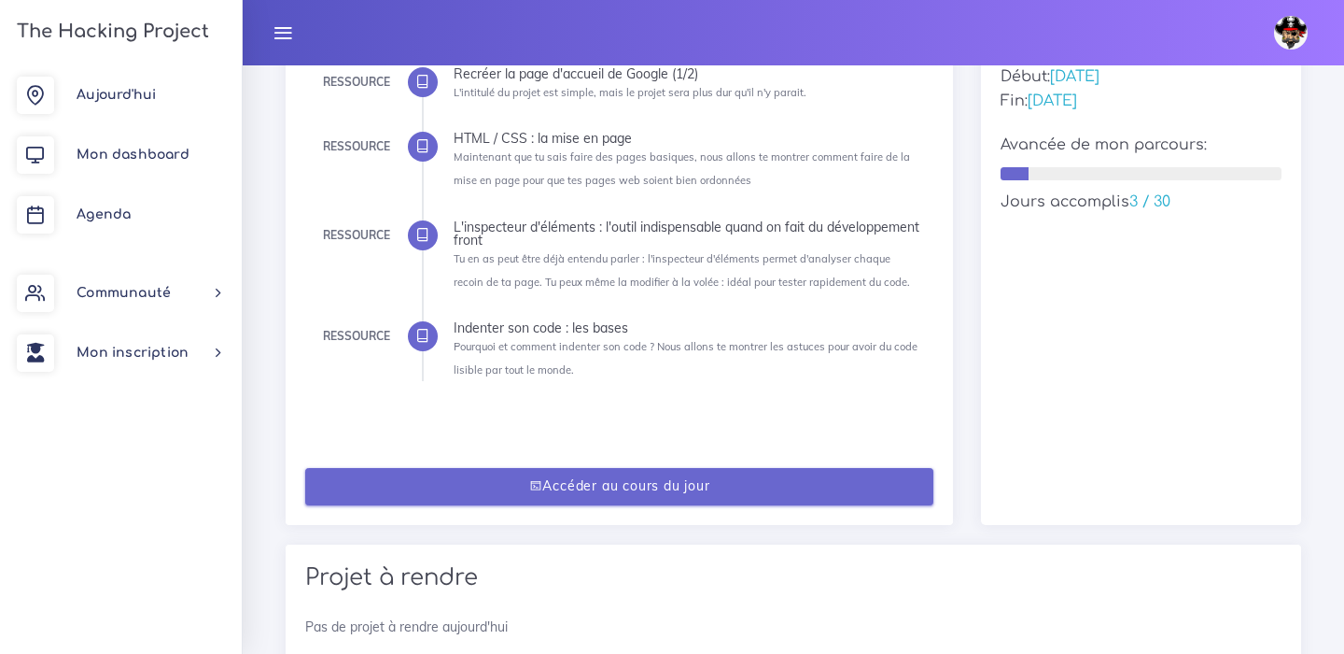
click at [621, 495] on link "Accéder au cours du jour" at bounding box center [619, 487] width 629 height 38
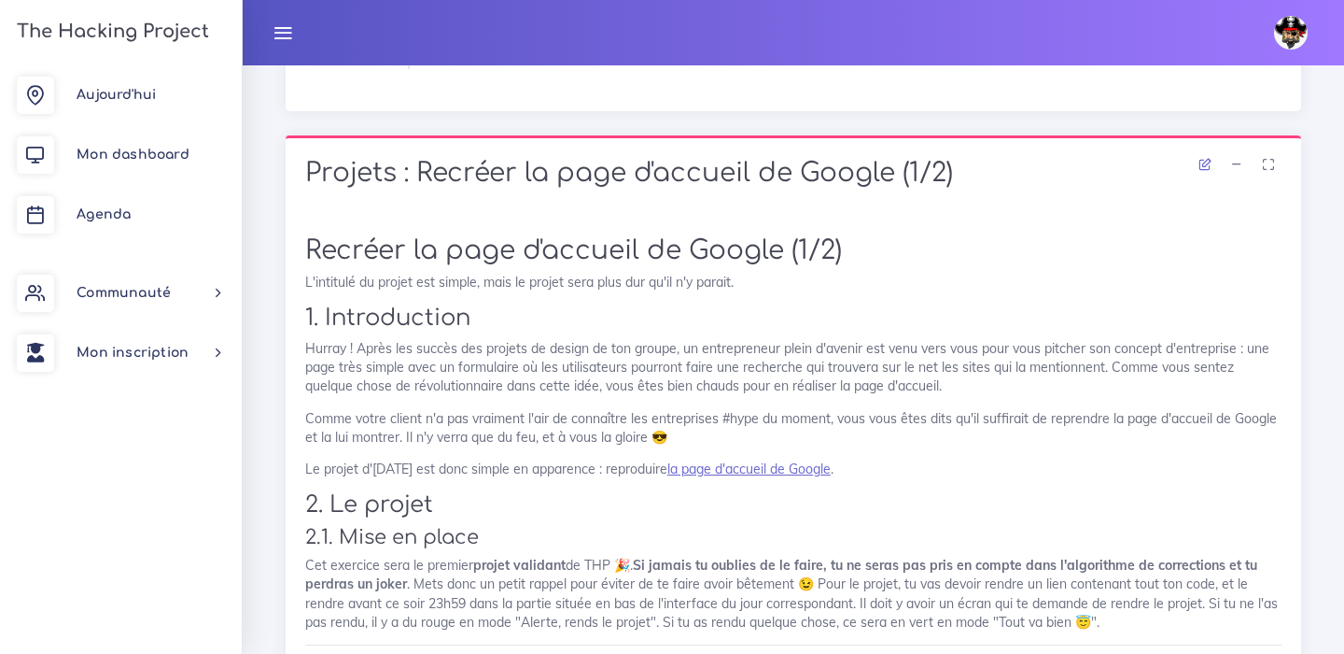
scroll to position [880, 0]
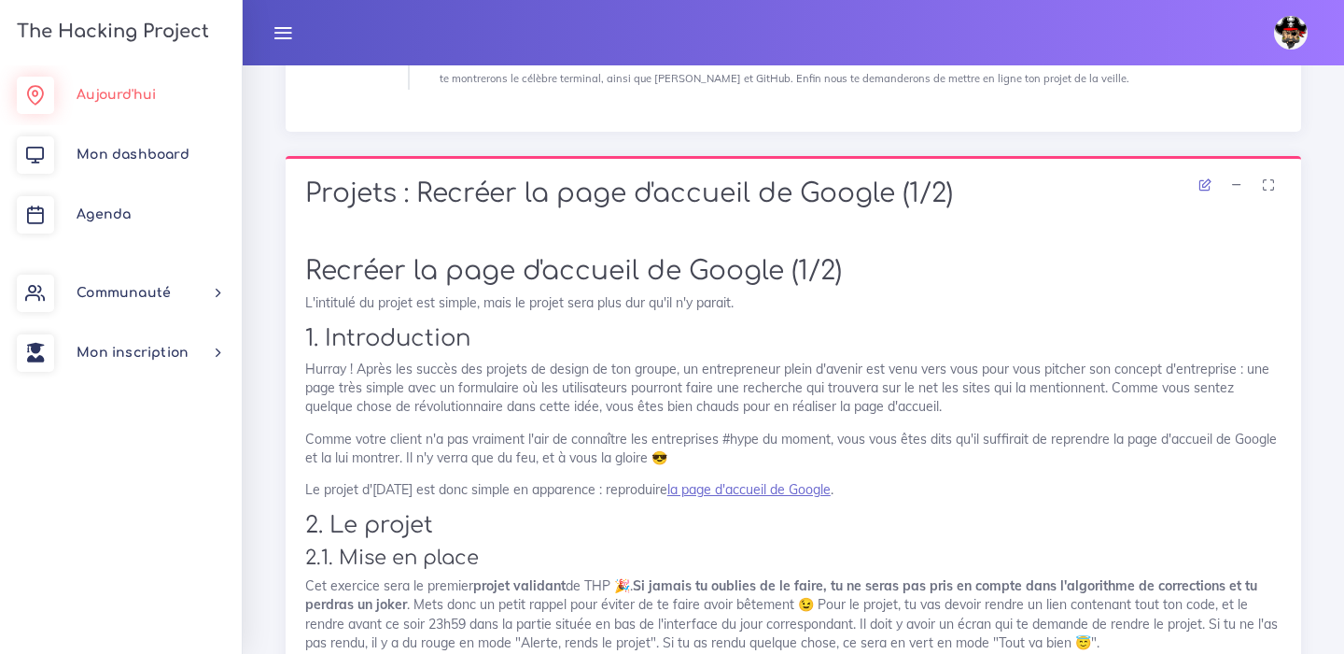
click at [101, 90] on span "Aujourd'hui" at bounding box center [116, 95] width 79 height 14
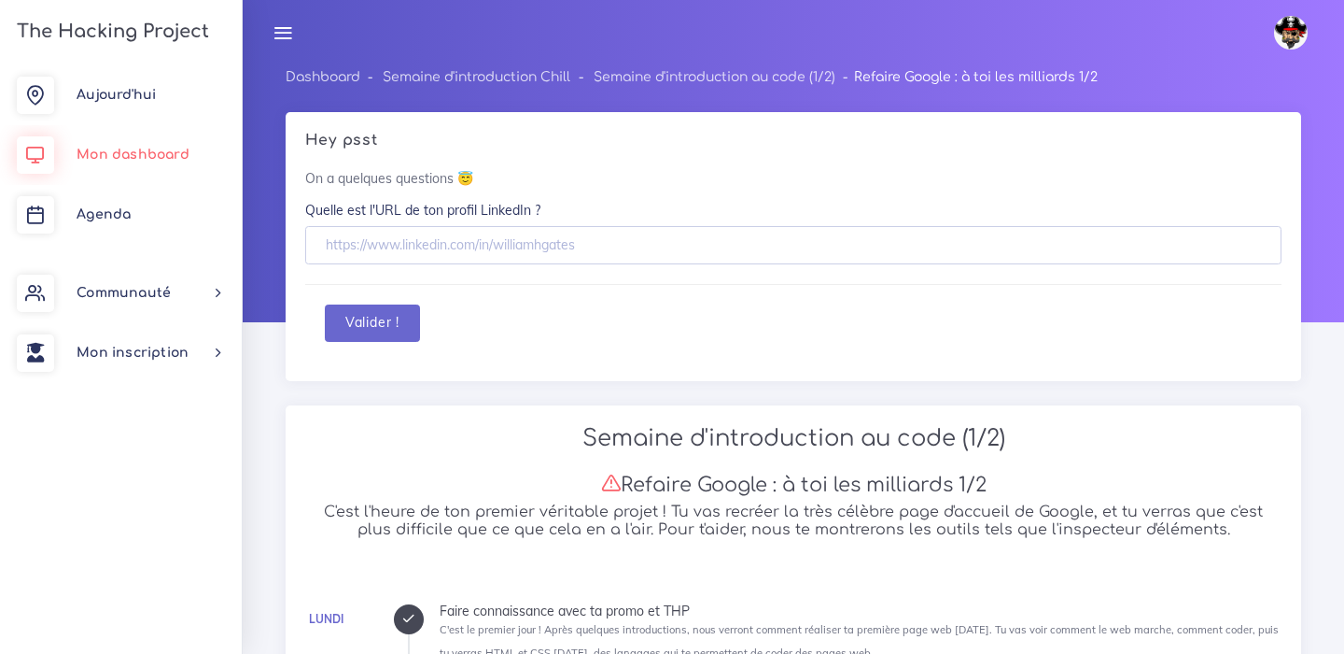
click at [111, 148] on span "Mon dashboard" at bounding box center [133, 155] width 113 height 14
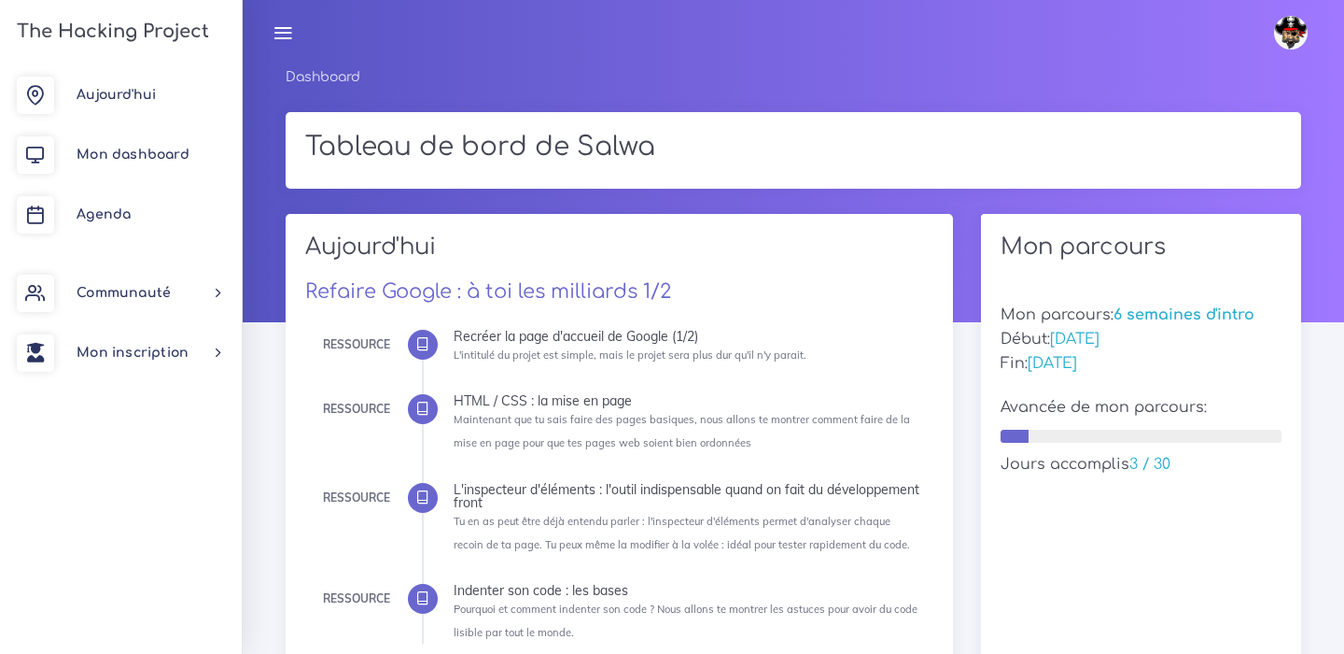
click at [274, 21] on link at bounding box center [283, 32] width 47 height 65
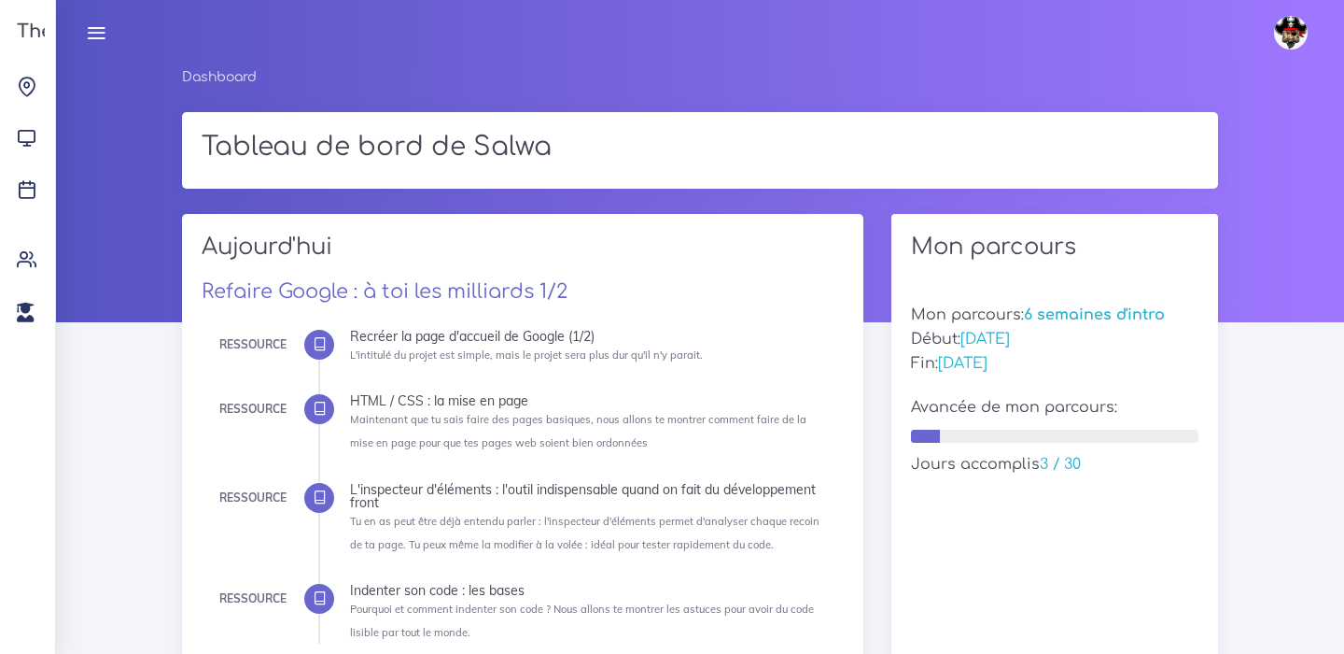
click at [1285, 28] on img at bounding box center [1291, 33] width 34 height 34
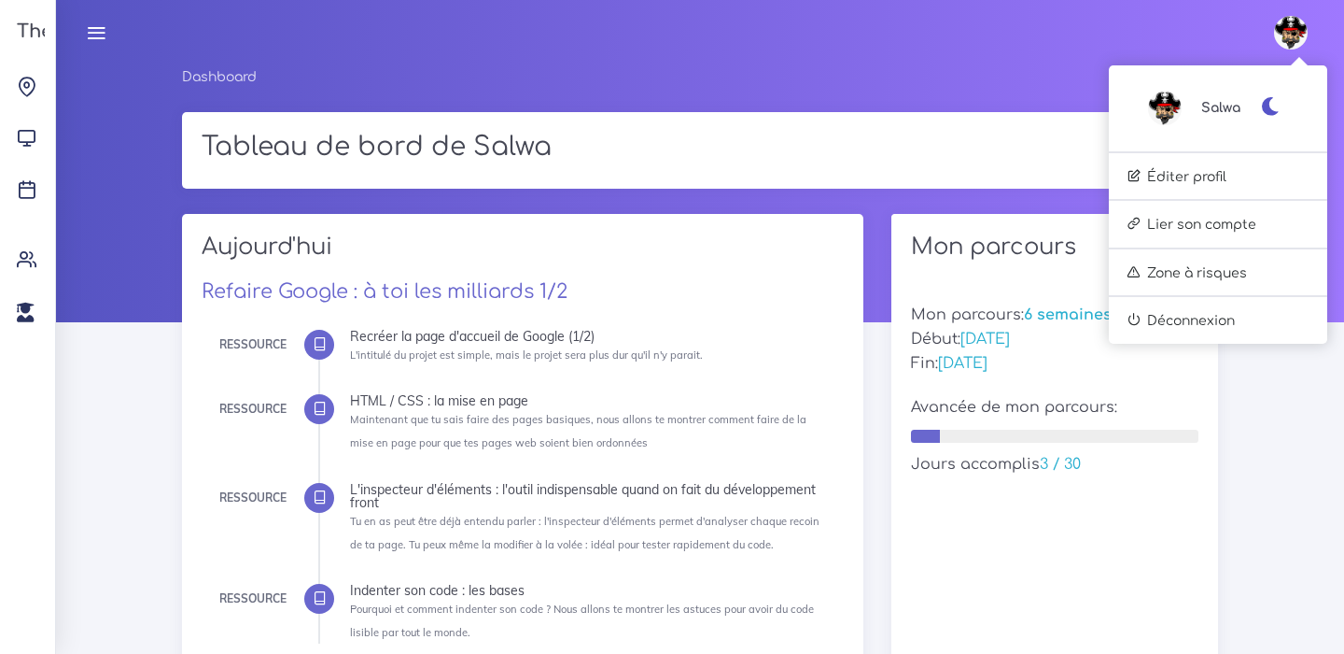
click at [1156, 107] on img at bounding box center [1165, 108] width 34 height 34
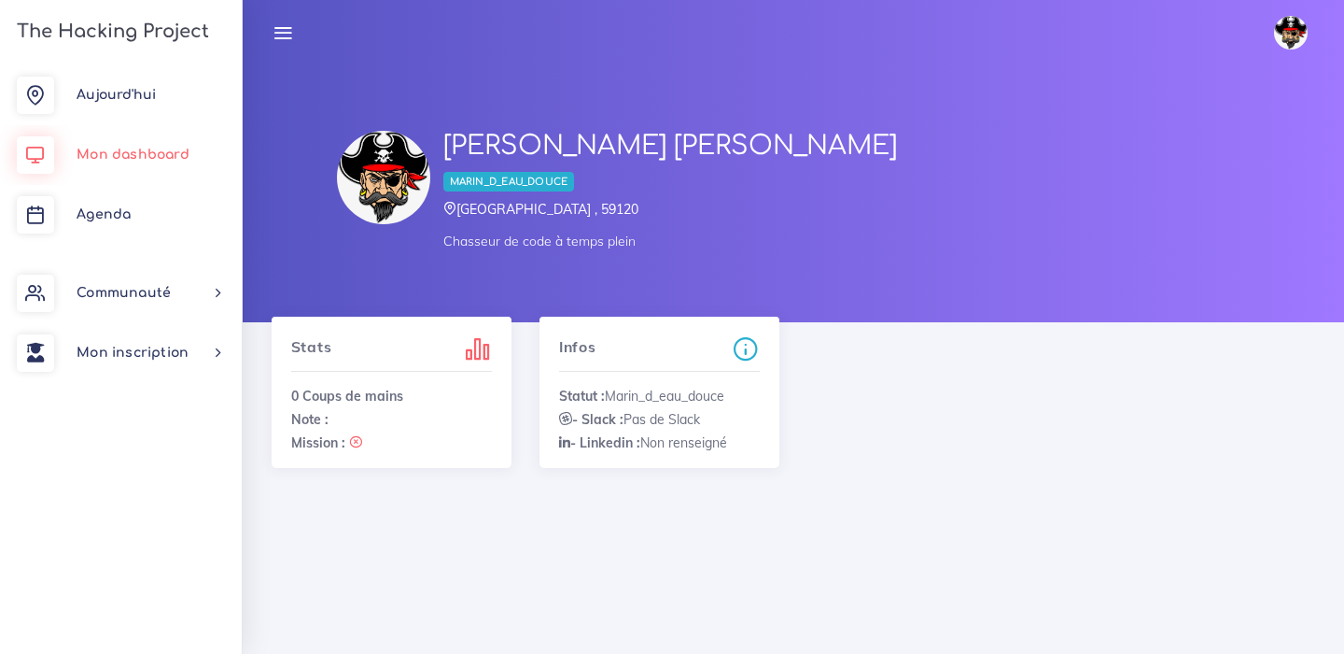
click at [143, 159] on span "Mon dashboard" at bounding box center [133, 155] width 113 height 14
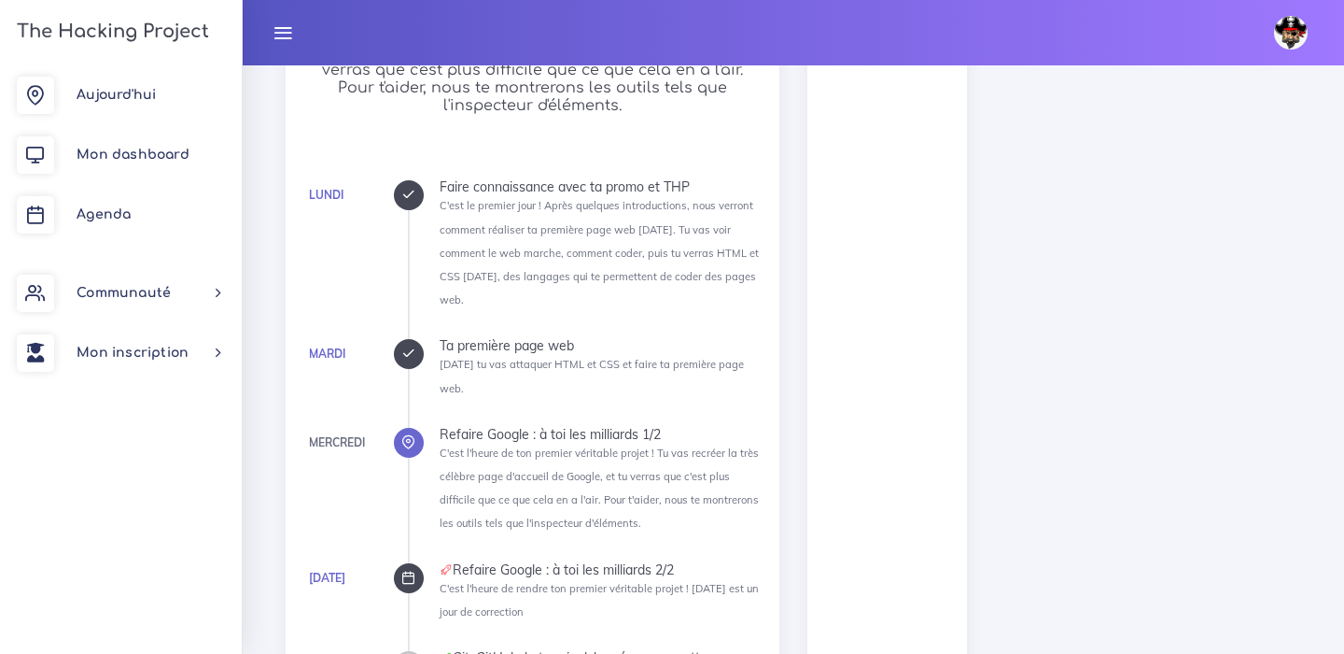
scroll to position [1175, 0]
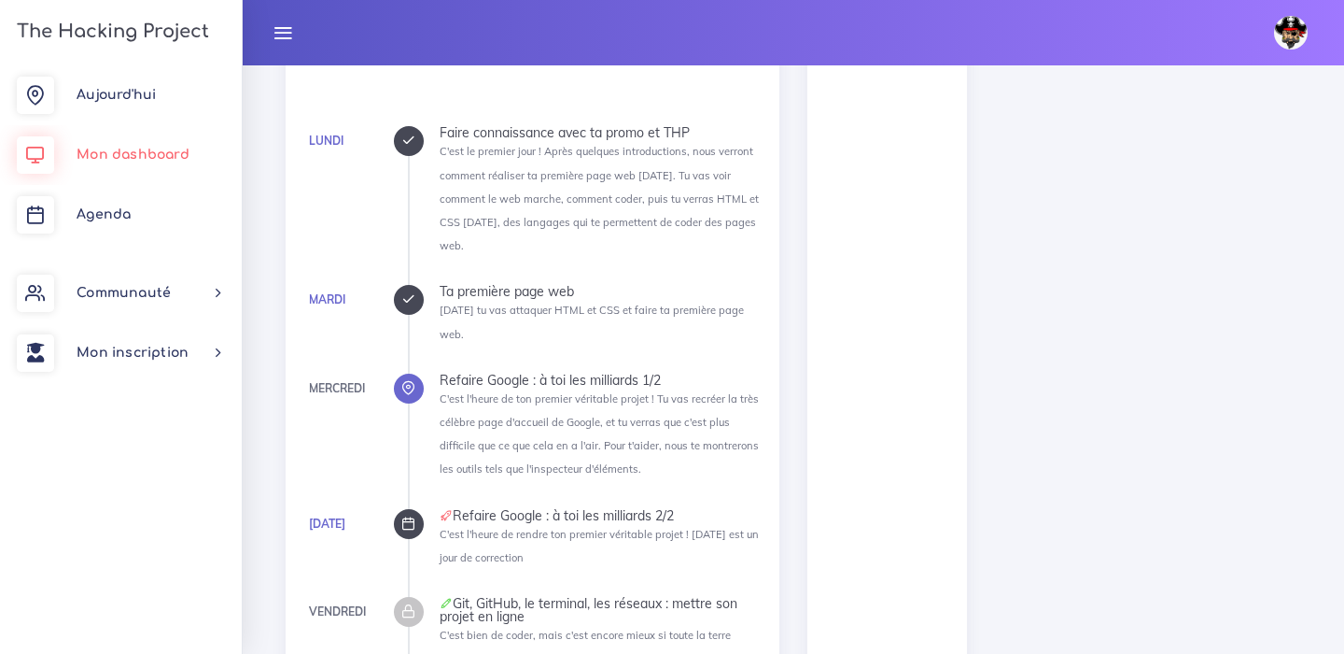
click at [154, 148] on span "Mon dashboard" at bounding box center [133, 155] width 113 height 14
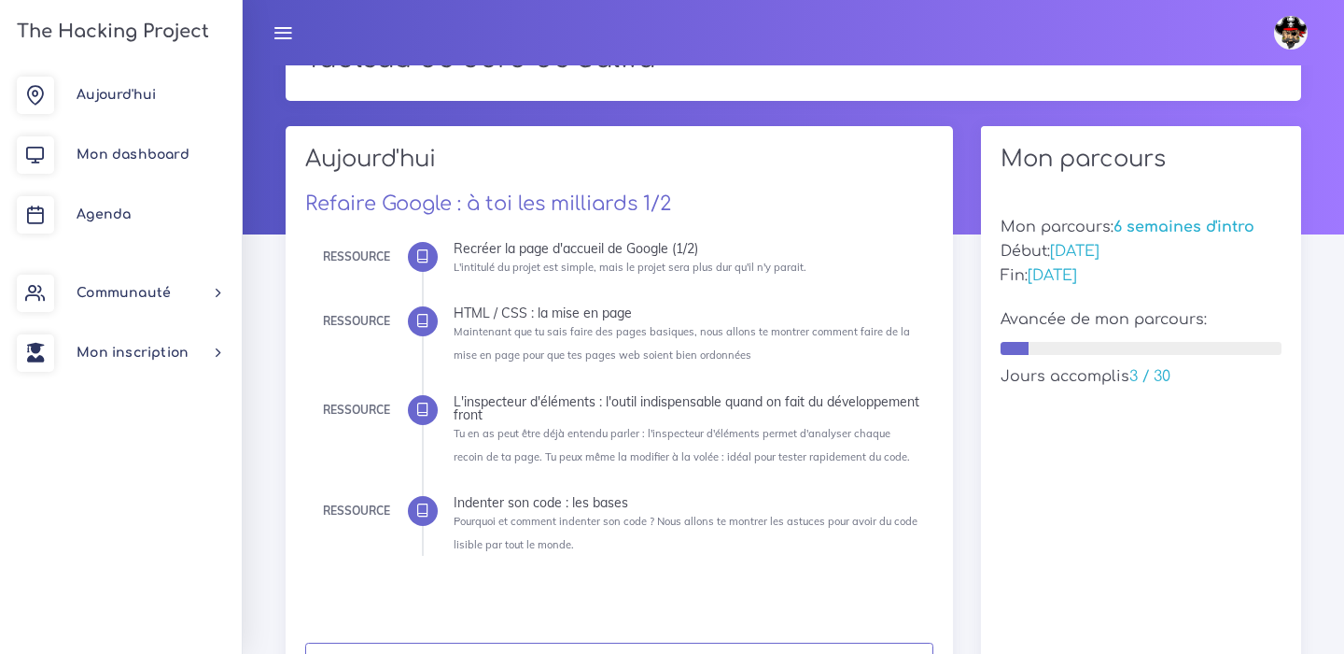
scroll to position [213, 0]
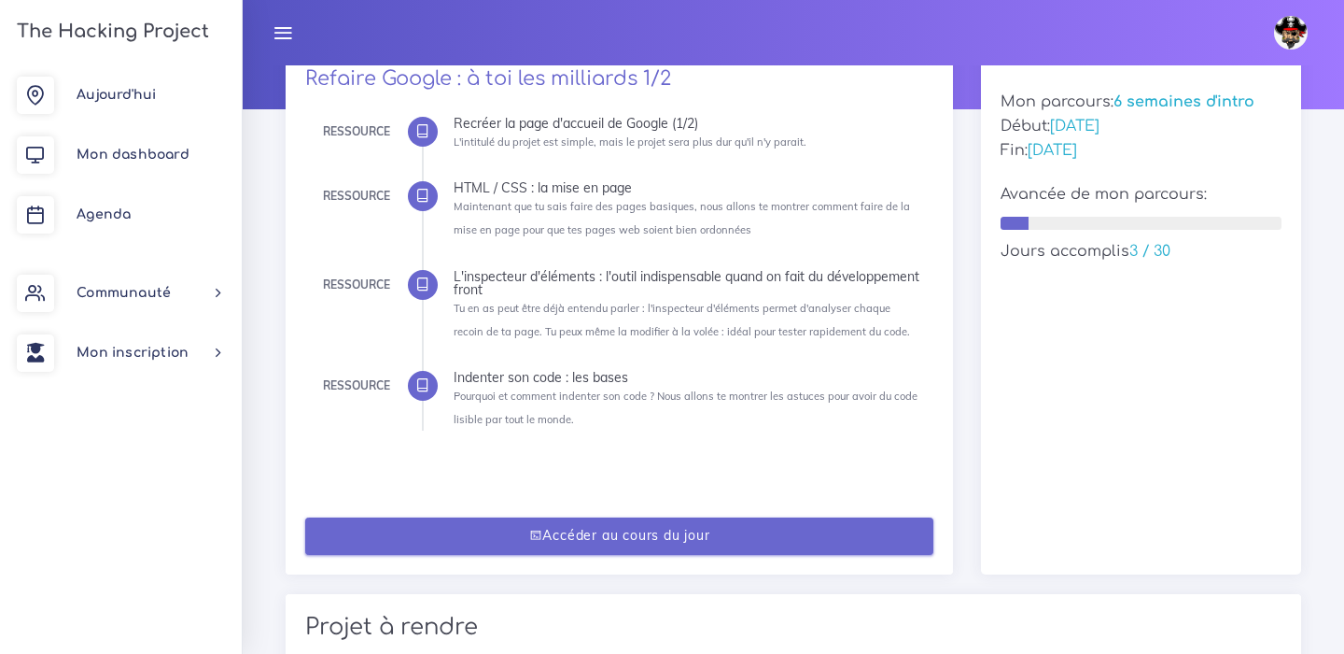
click at [610, 542] on link "Accéder au cours du jour" at bounding box center [619, 536] width 629 height 38
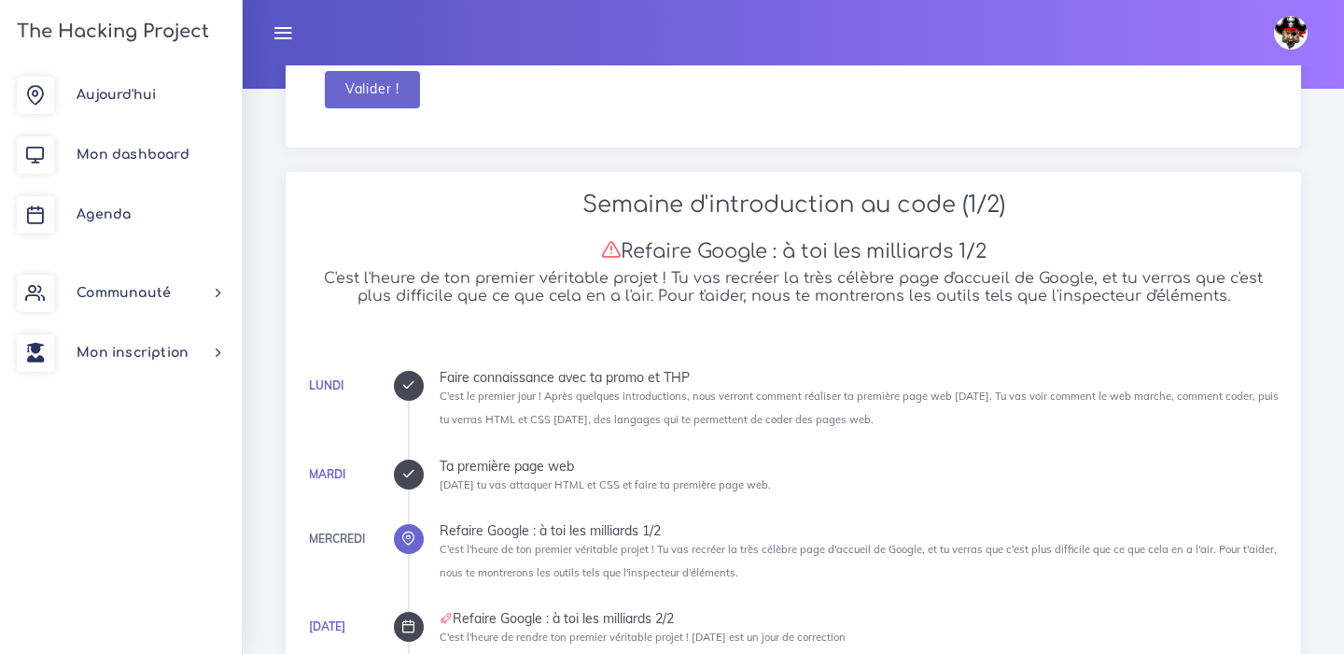
scroll to position [302, 0]
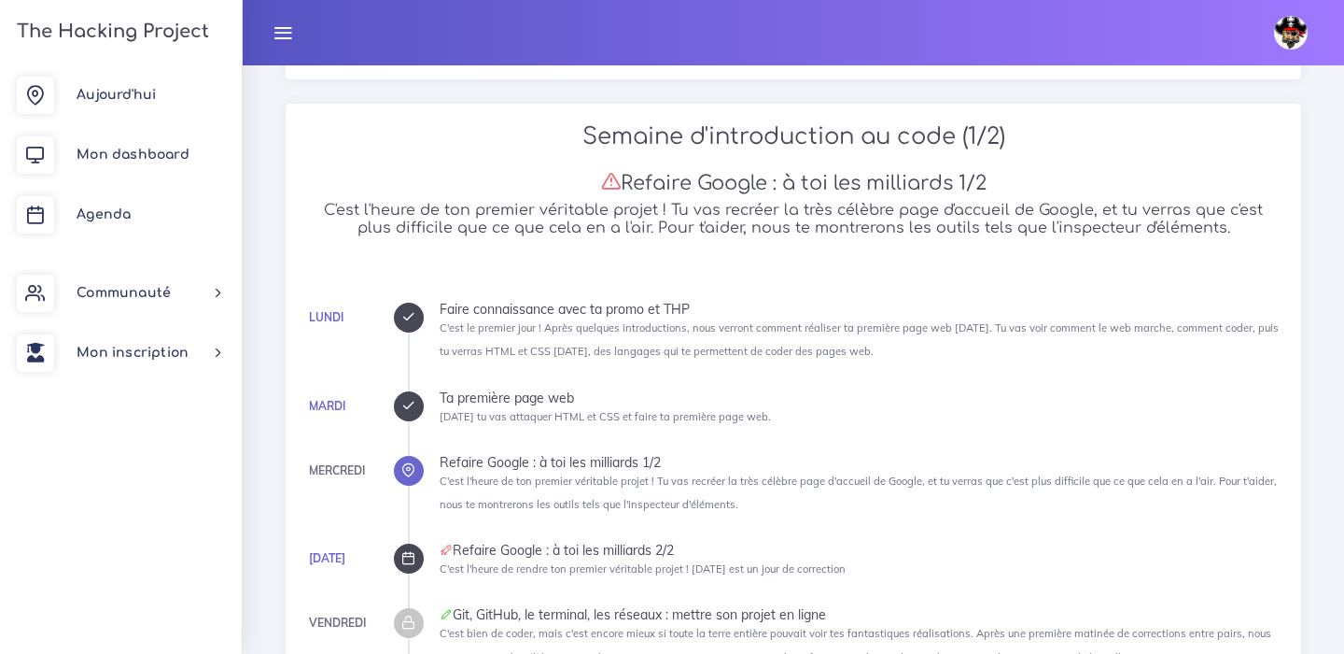
drag, startPoint x: 434, startPoint y: 397, endPoint x: 627, endPoint y: 396, distance: 193.3
click at [627, 396] on ul "[DATE] Faire connaissance avec ta promo et THP C'est le premier jour ! Après qu…" at bounding box center [845, 486] width 874 height 366
copy div "Ta première page web"
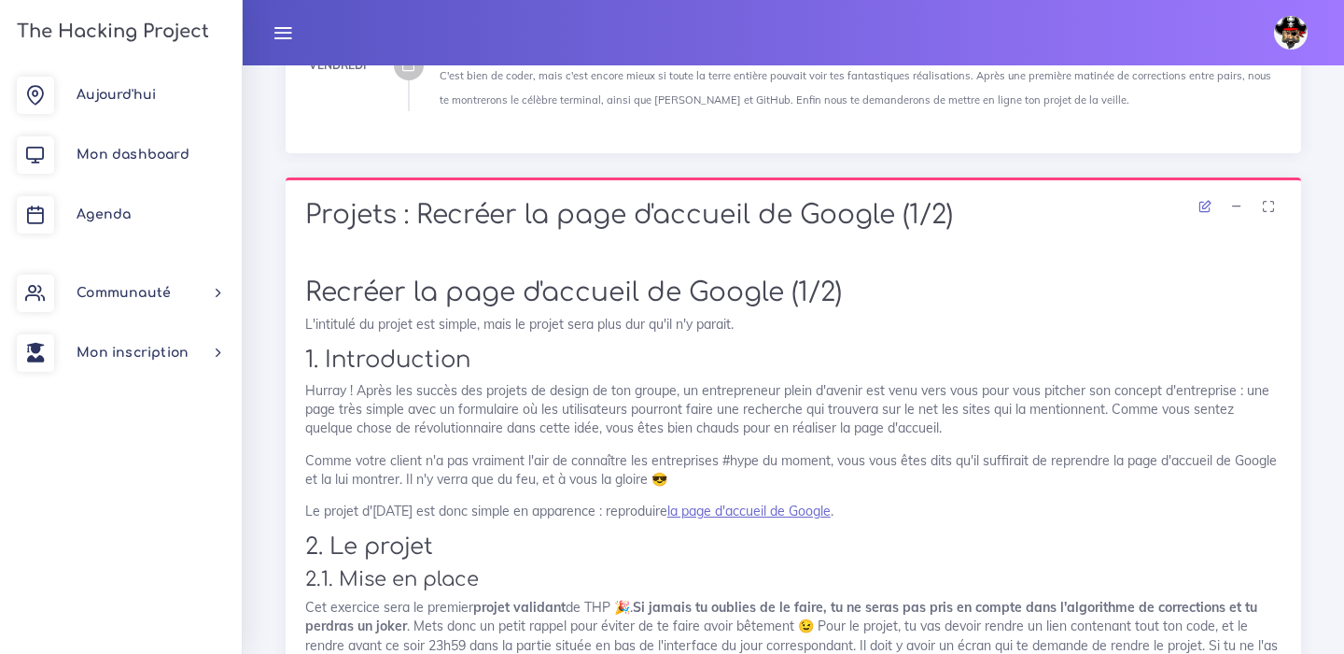
scroll to position [952, 0]
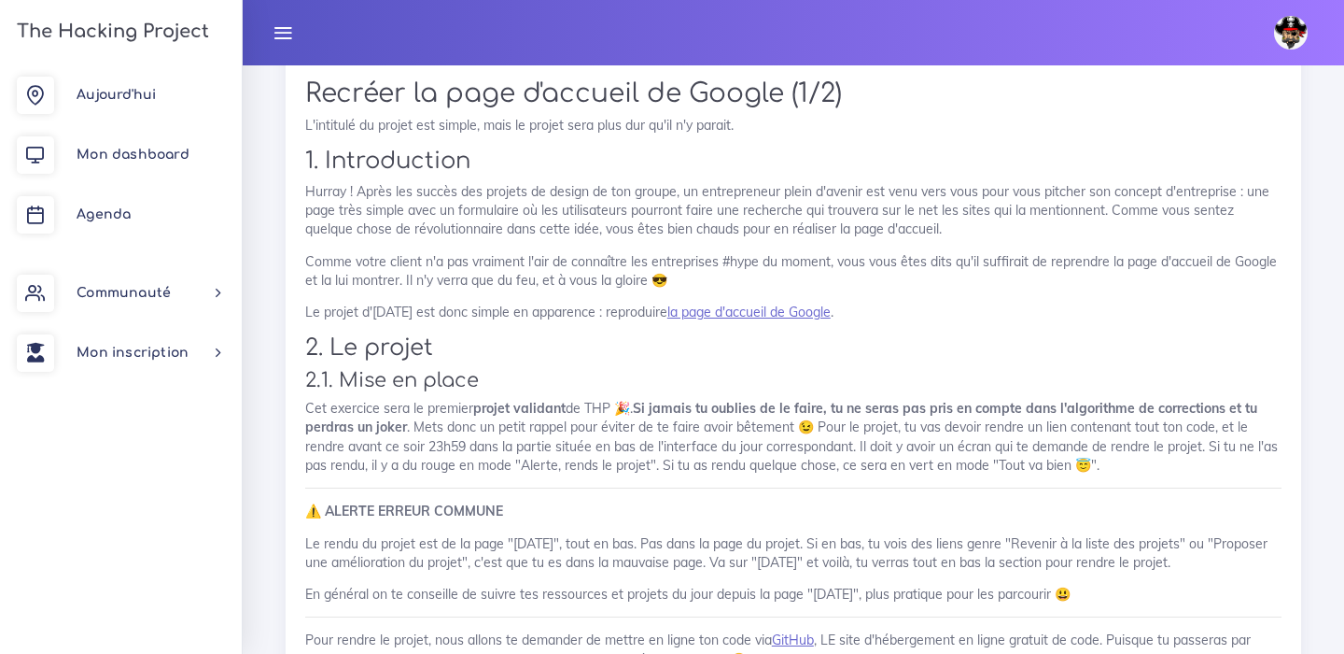
scroll to position [1080, 0]
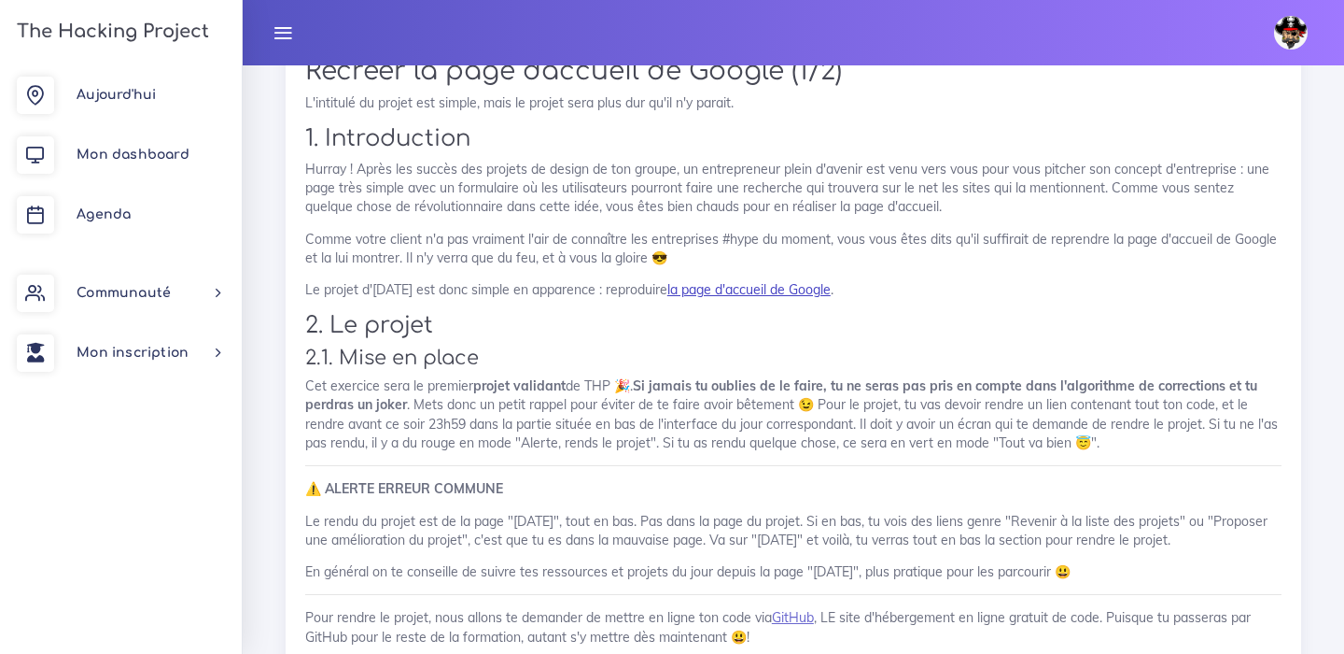
click at [727, 289] on link "la page d'accueil de Google" at bounding box center [749, 289] width 163 height 17
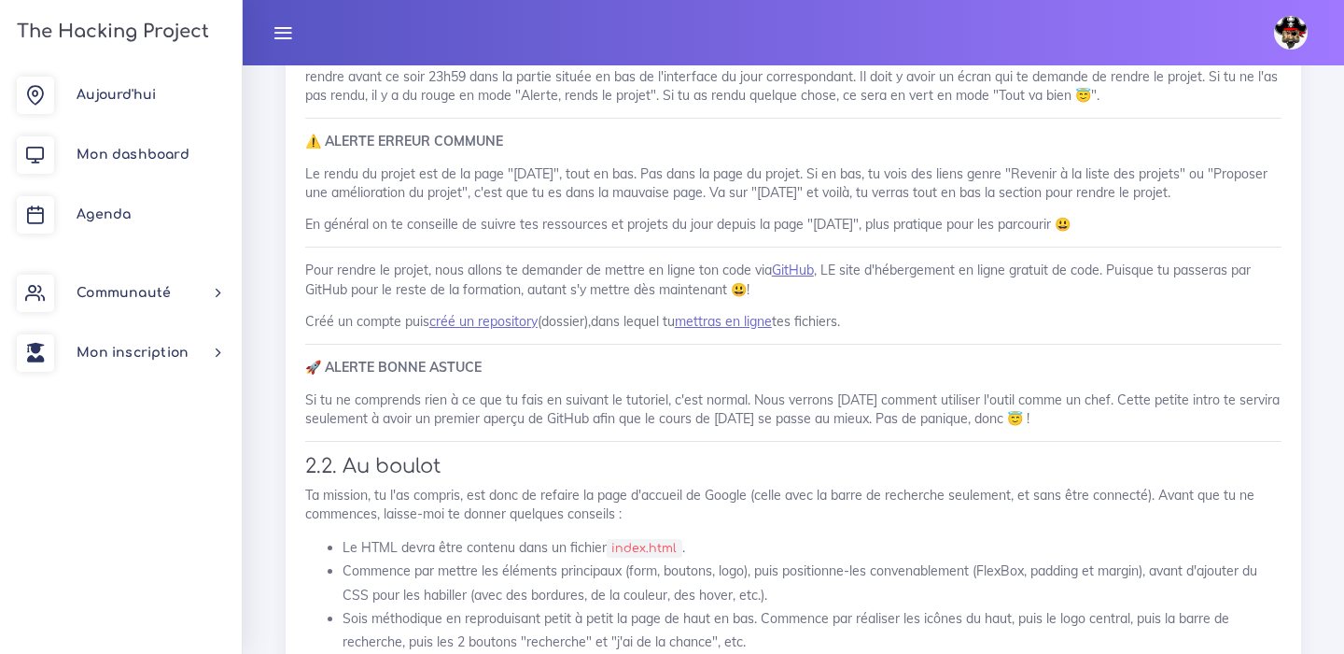
scroll to position [1430, 0]
click at [802, 261] on link "GitHub" at bounding box center [793, 267] width 42 height 17
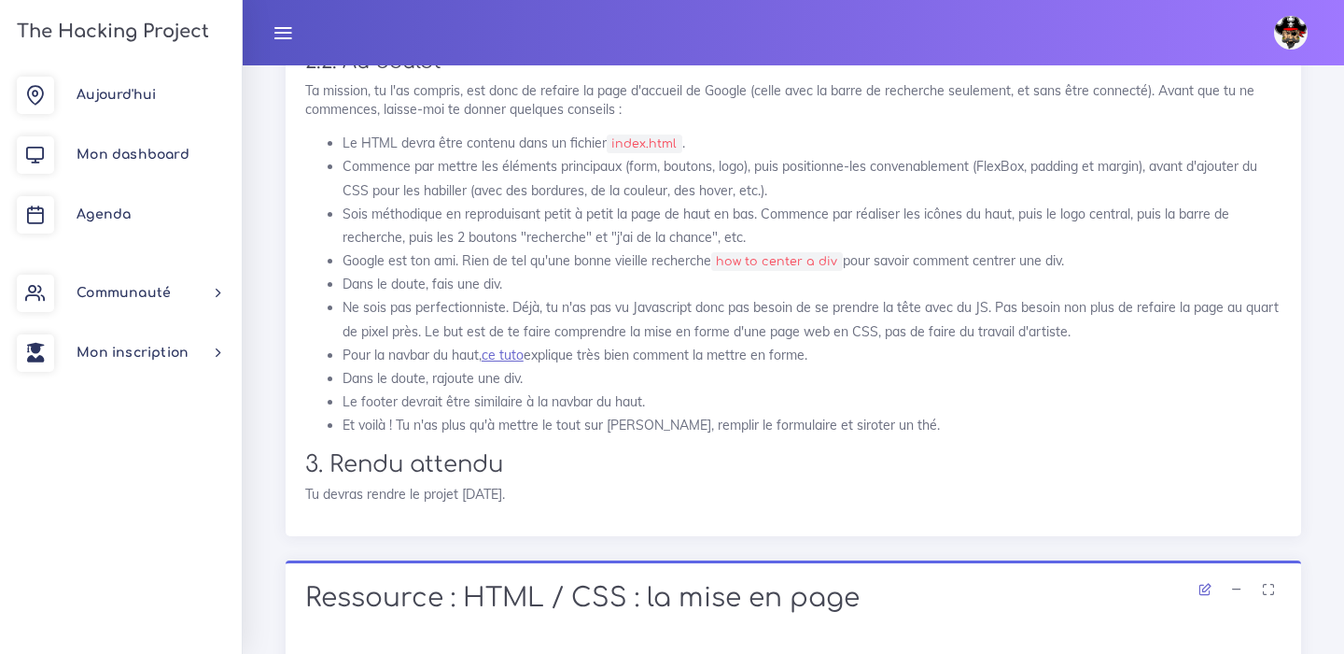
scroll to position [1830, 0]
drag, startPoint x: 712, startPoint y: 265, endPoint x: 841, endPoint y: 265, distance: 128.8
click at [841, 265] on li "Google est ton ami. Rien de tel qu'une bonne vieille recherche how to center a …" at bounding box center [812, 262] width 939 height 23
copy code "how to center a div"
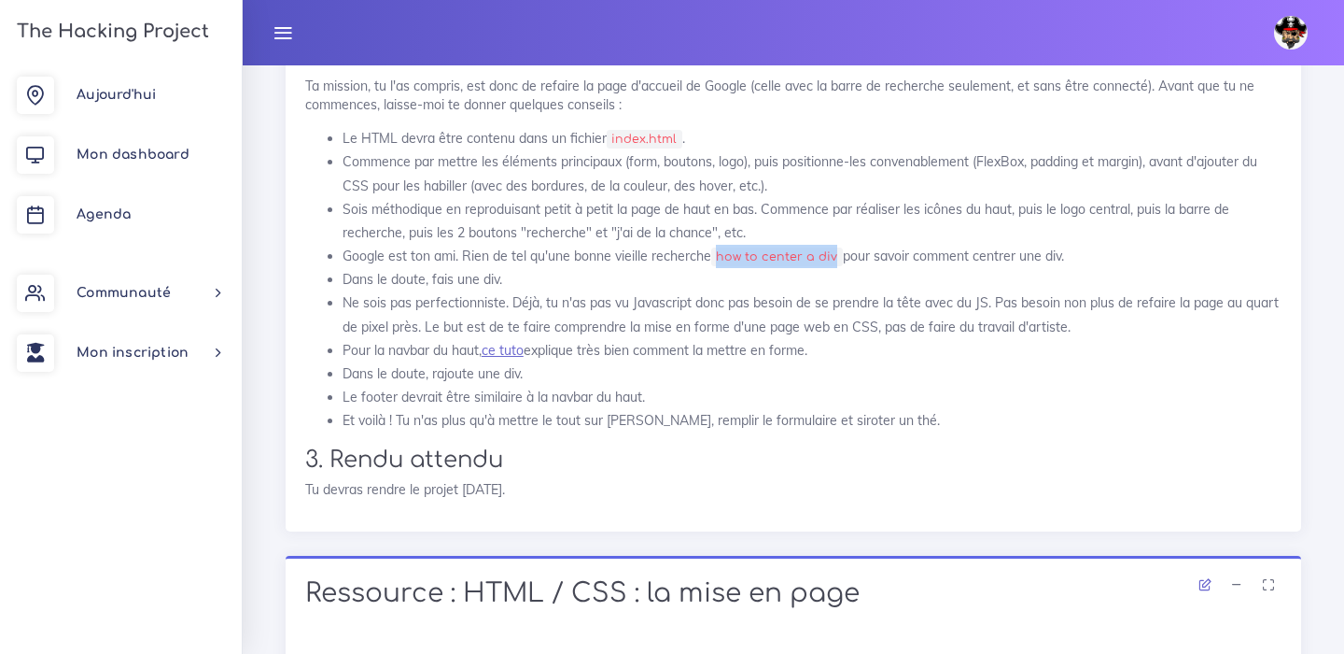
scroll to position [1831, 0]
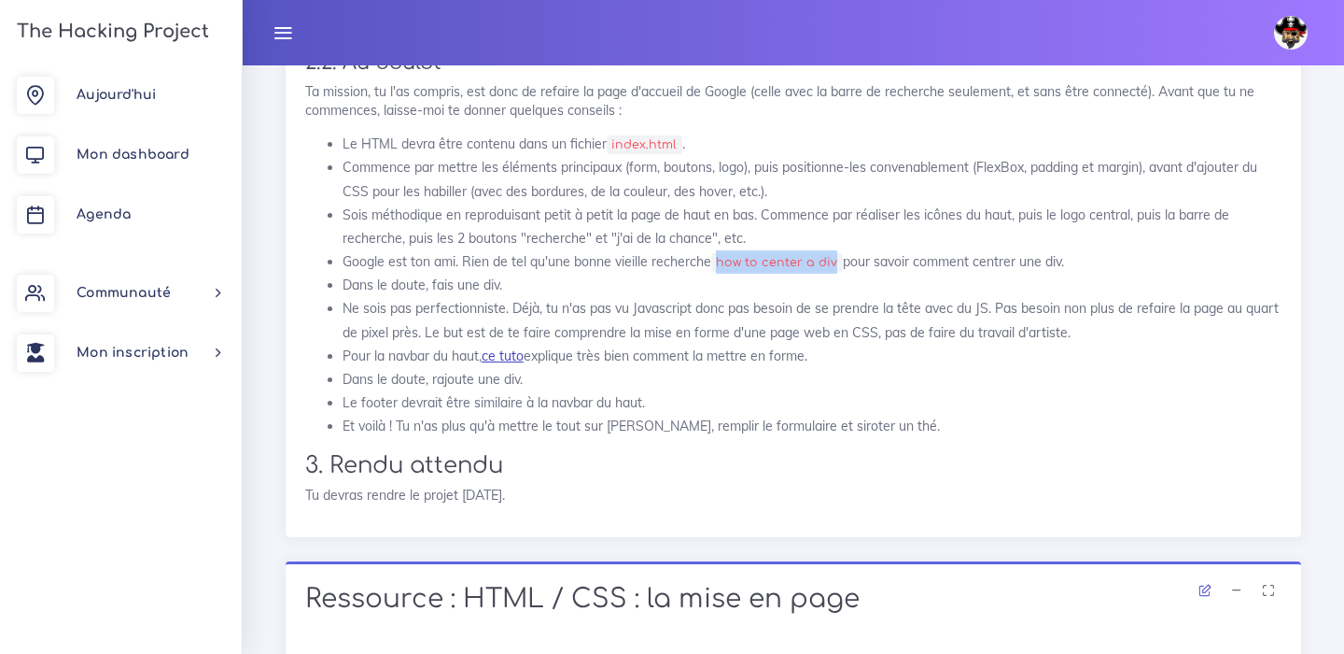
click at [505, 353] on link "ce tuto" at bounding box center [503, 355] width 42 height 17
click at [565, 375] on li "Dans le doute, rajoute une div." at bounding box center [812, 379] width 939 height 23
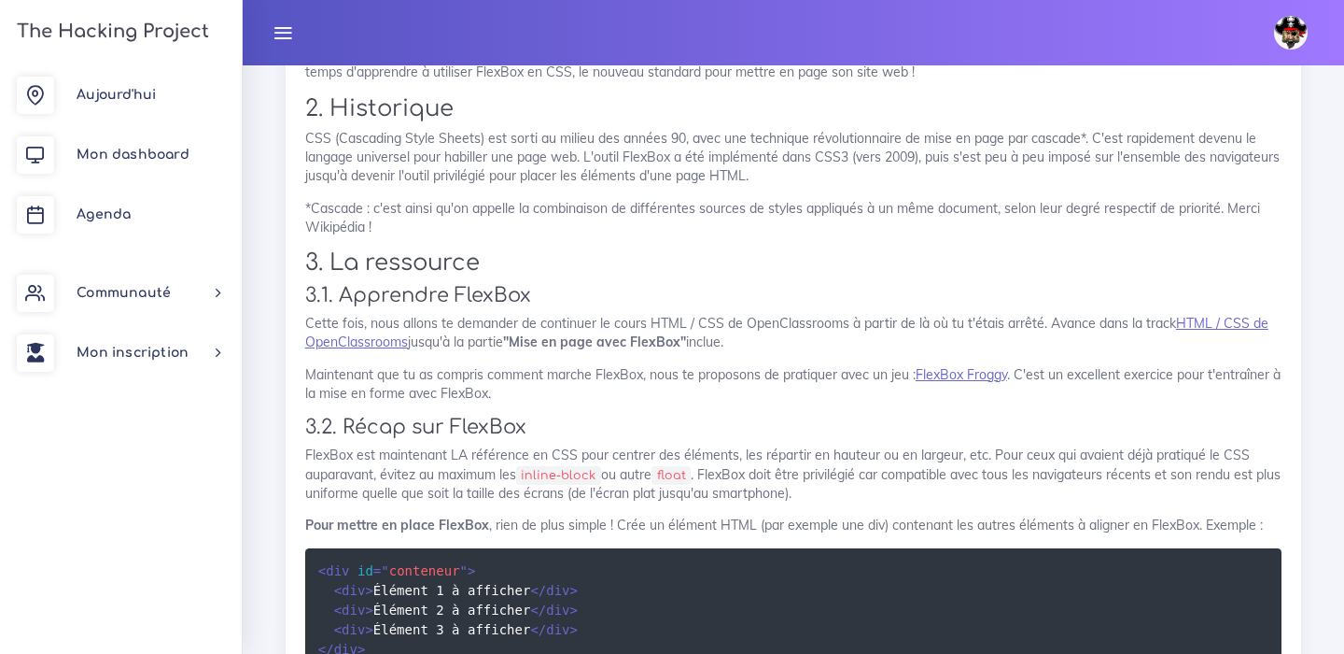
scroll to position [2554, 0]
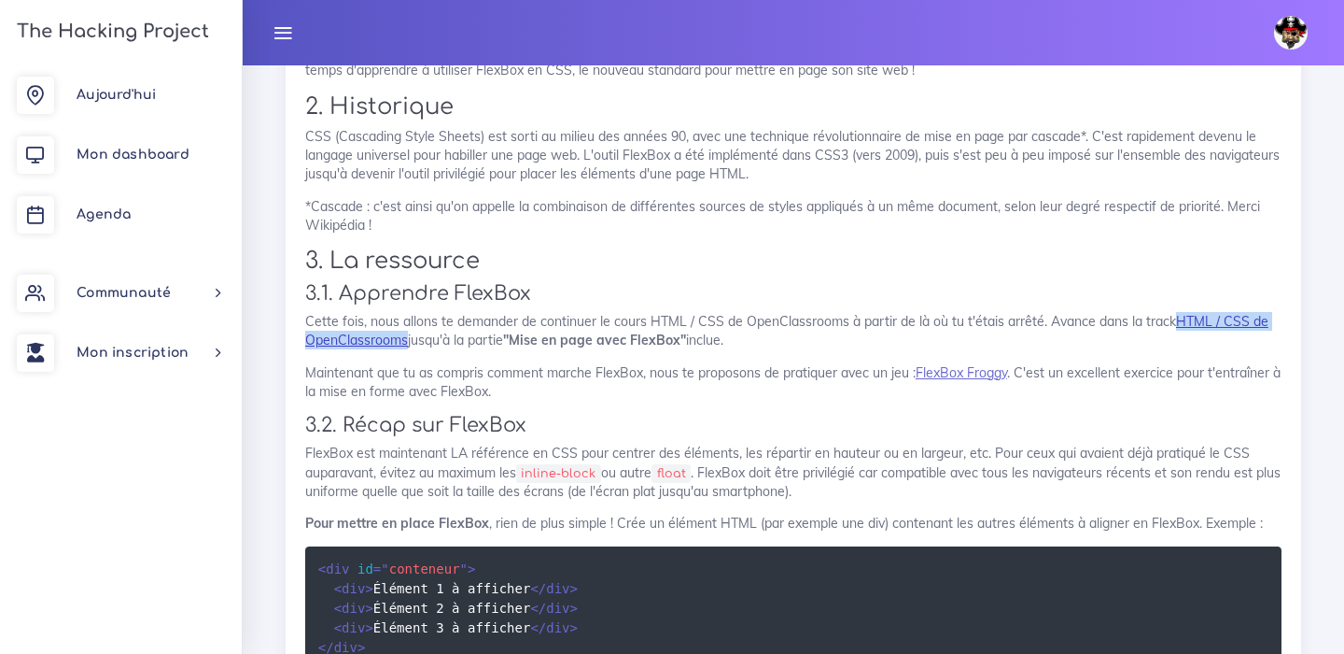
click at [1202, 323] on link "HTML / CSS de OpenClassrooms" at bounding box center [787, 330] width 964 height 35
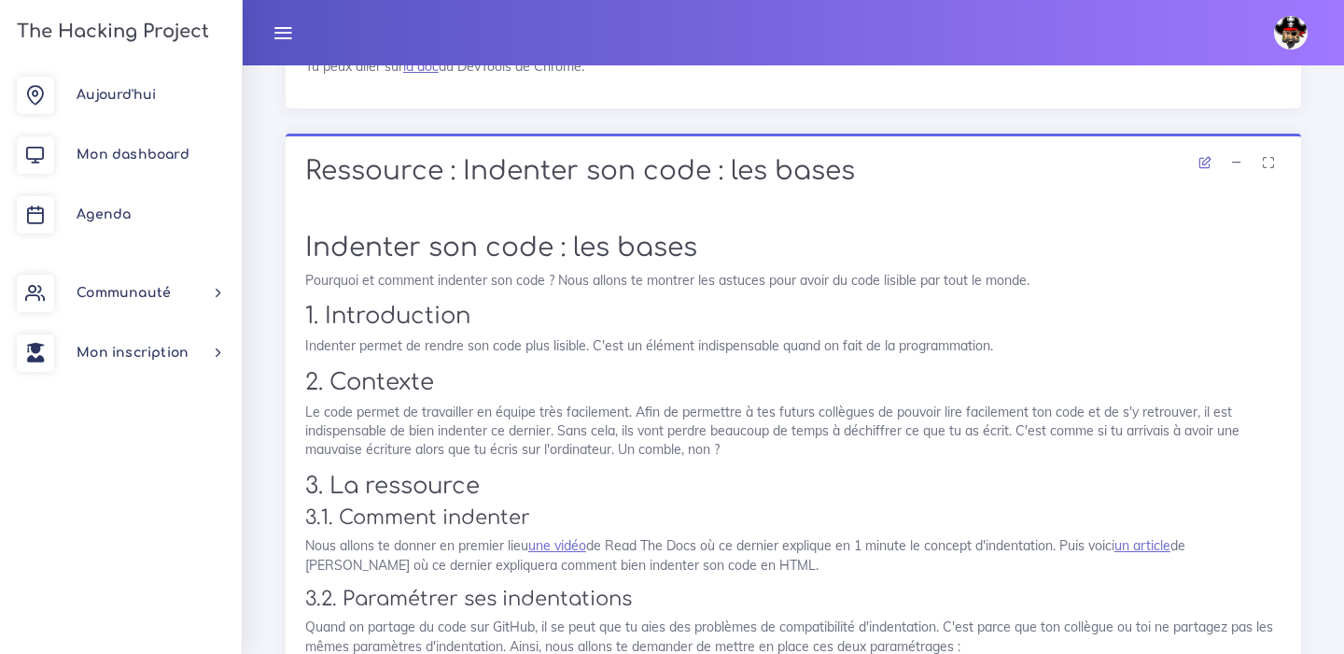
scroll to position [5055, 0]
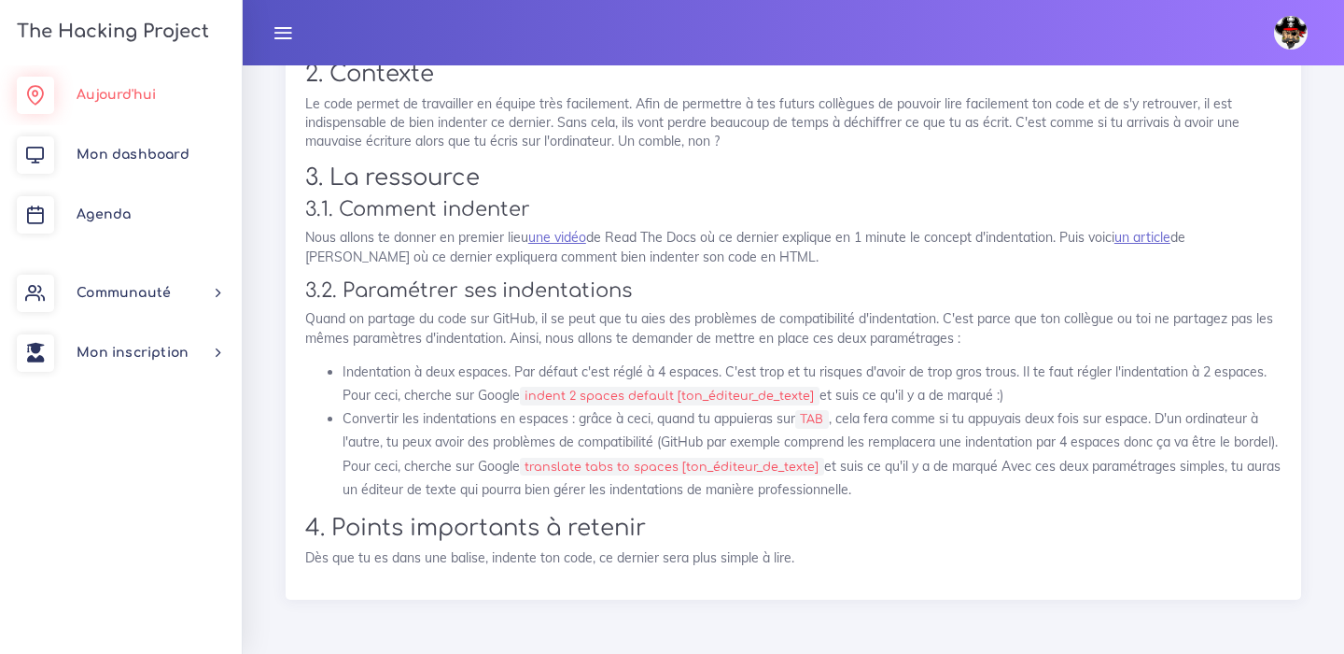
click at [151, 103] on link "Aujourd'hui" at bounding box center [121, 95] width 242 height 60
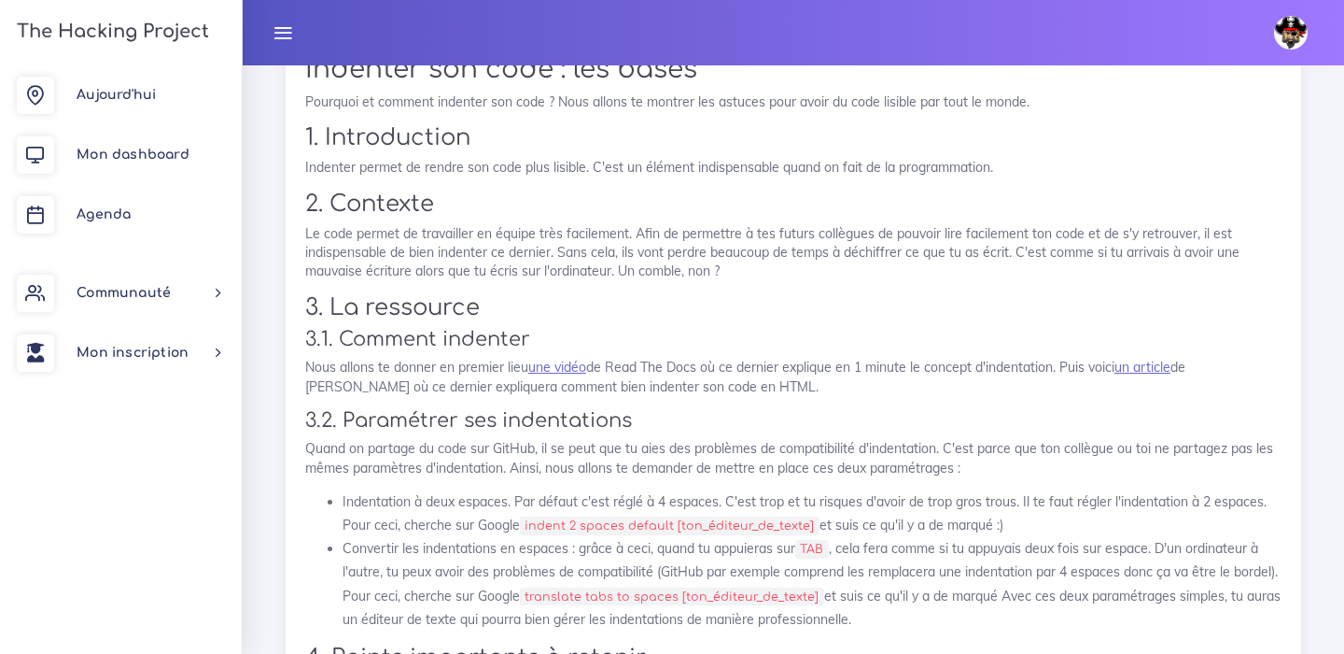
scroll to position [5055, 0]
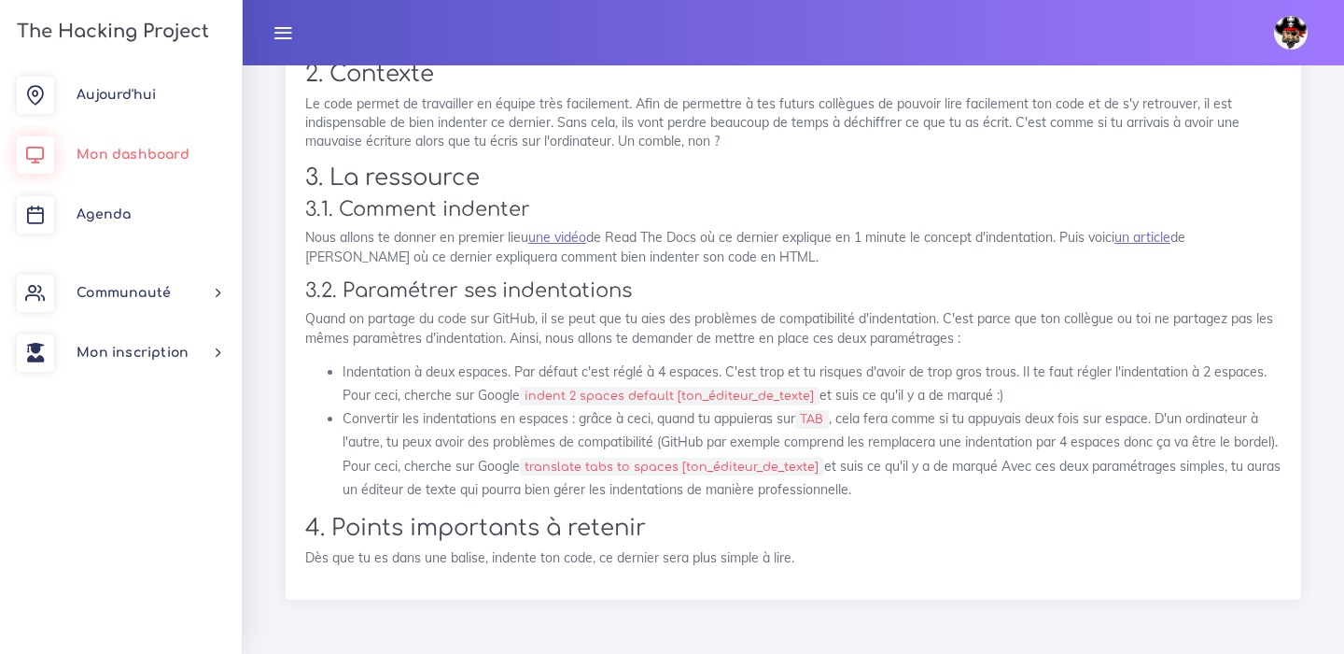
click at [151, 148] on span "Mon dashboard" at bounding box center [133, 155] width 113 height 14
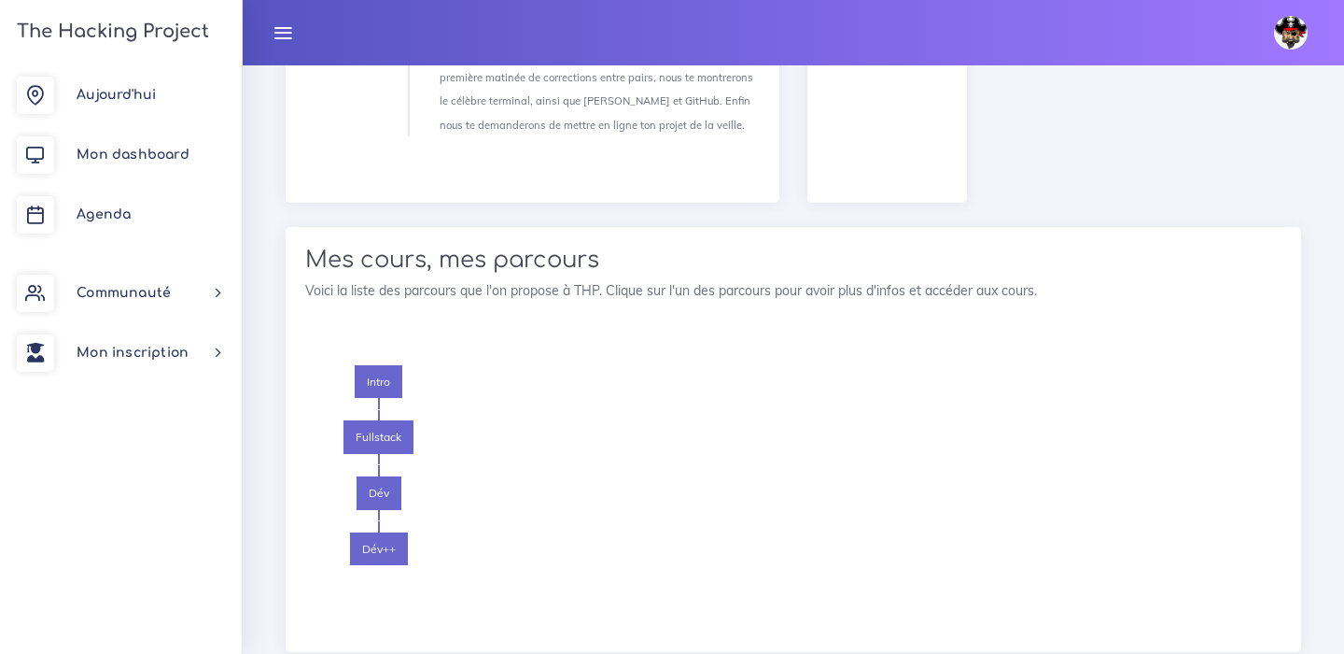
scroll to position [2245, 0]
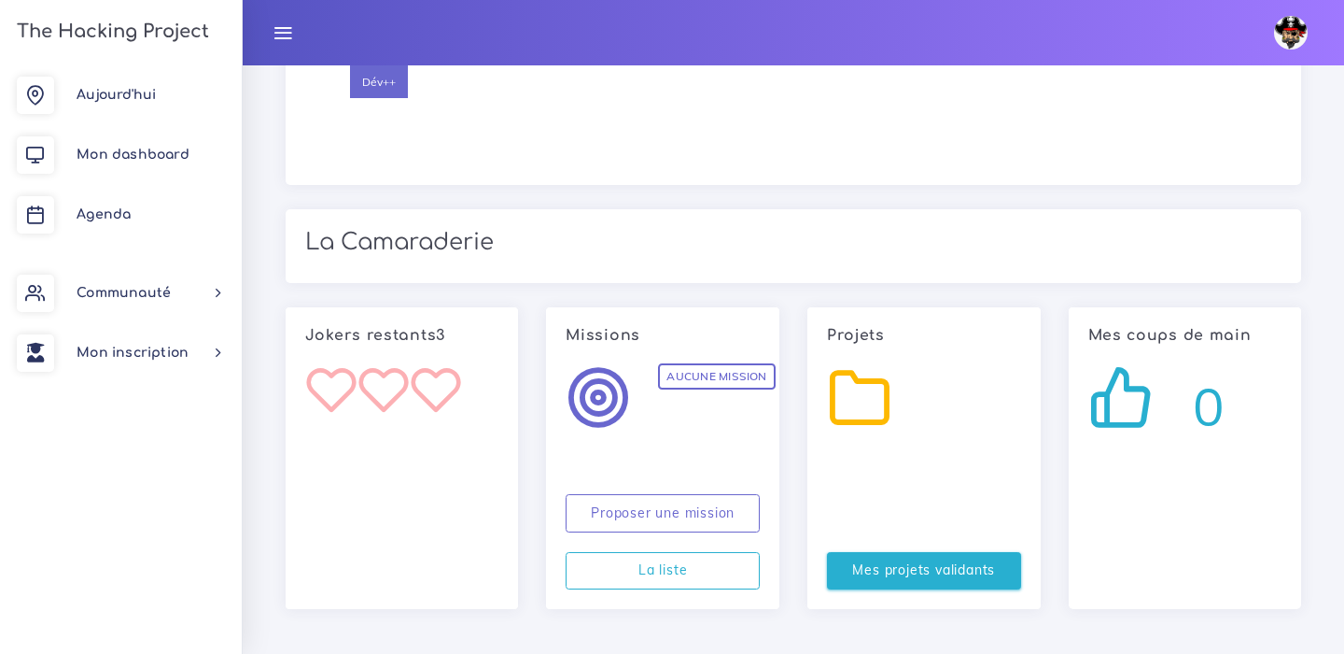
click at [898, 562] on link "Mes projets validants" at bounding box center [924, 571] width 194 height 38
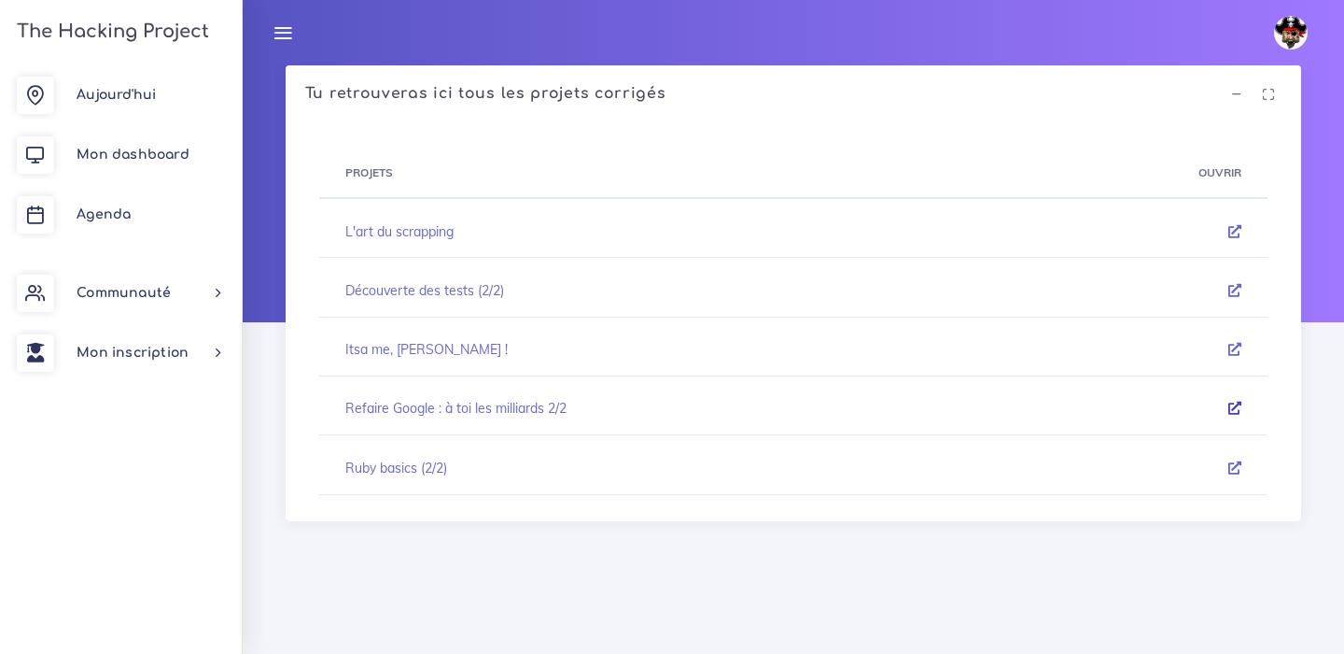
click at [1239, 408] on icon at bounding box center [1235, 407] width 13 height 13
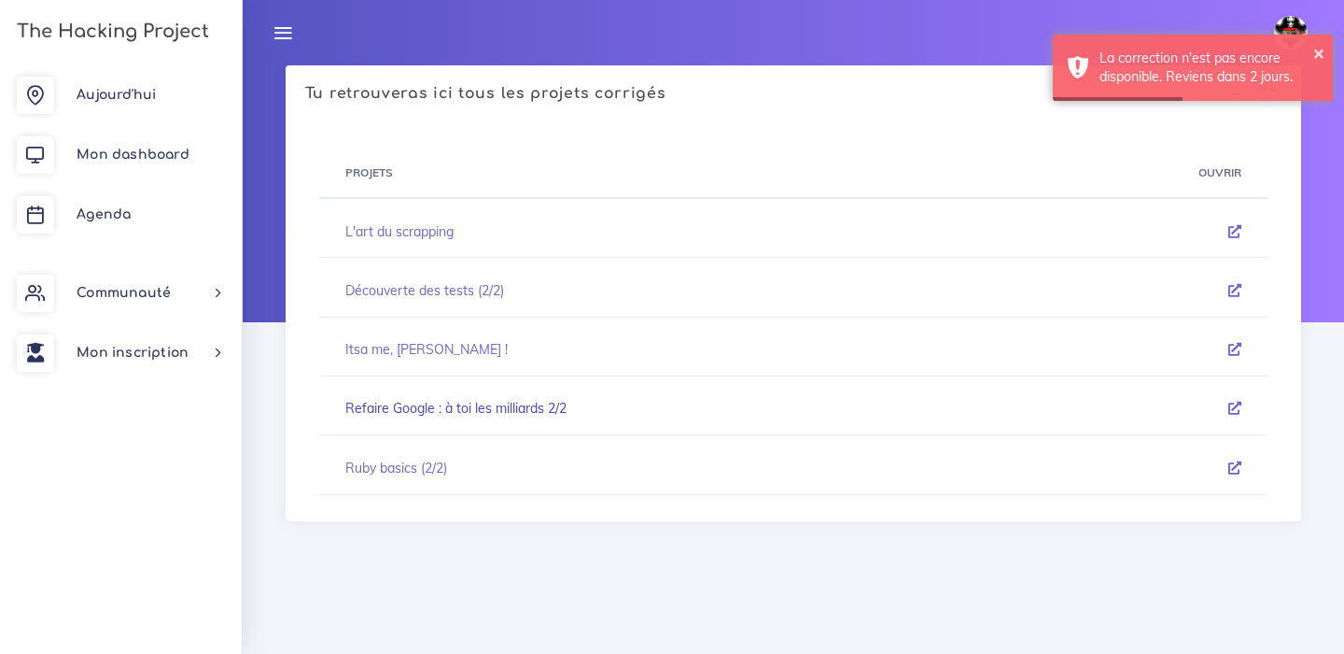
click at [528, 405] on link "Refaire Google : à toi les milliards 2/2" at bounding box center [455, 408] width 221 height 17
click at [129, 150] on span "Mon dashboard" at bounding box center [133, 155] width 113 height 14
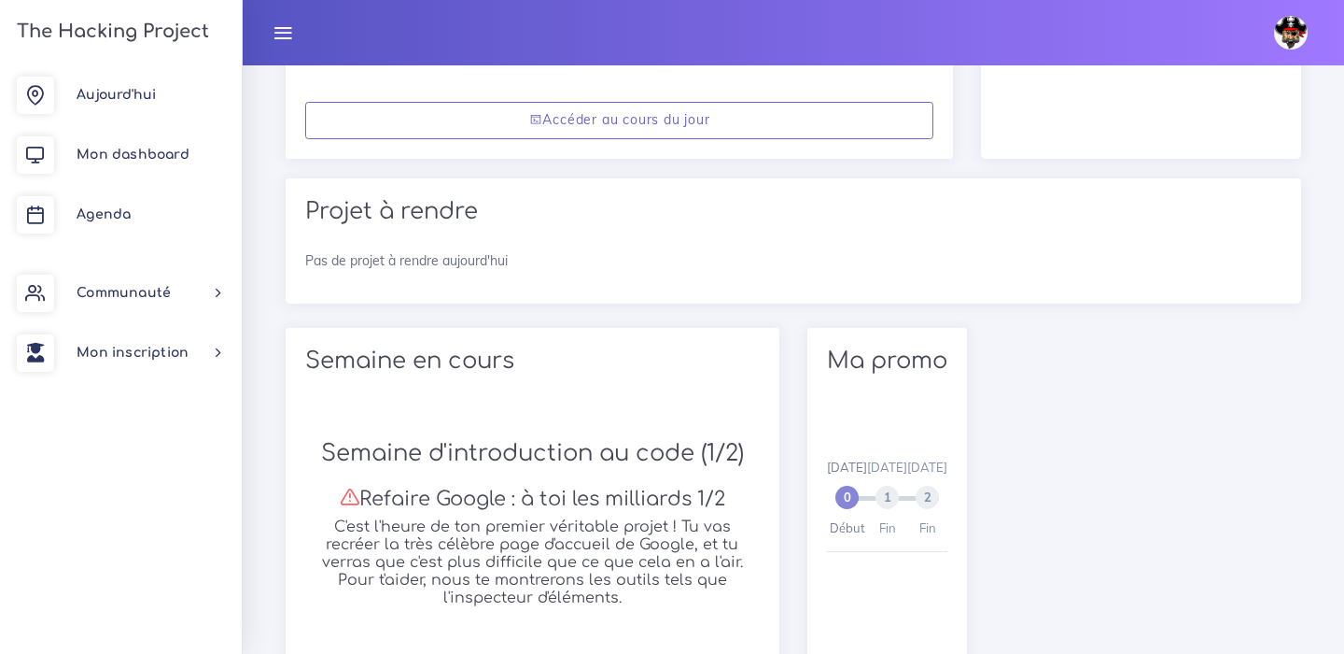
scroll to position [507, 0]
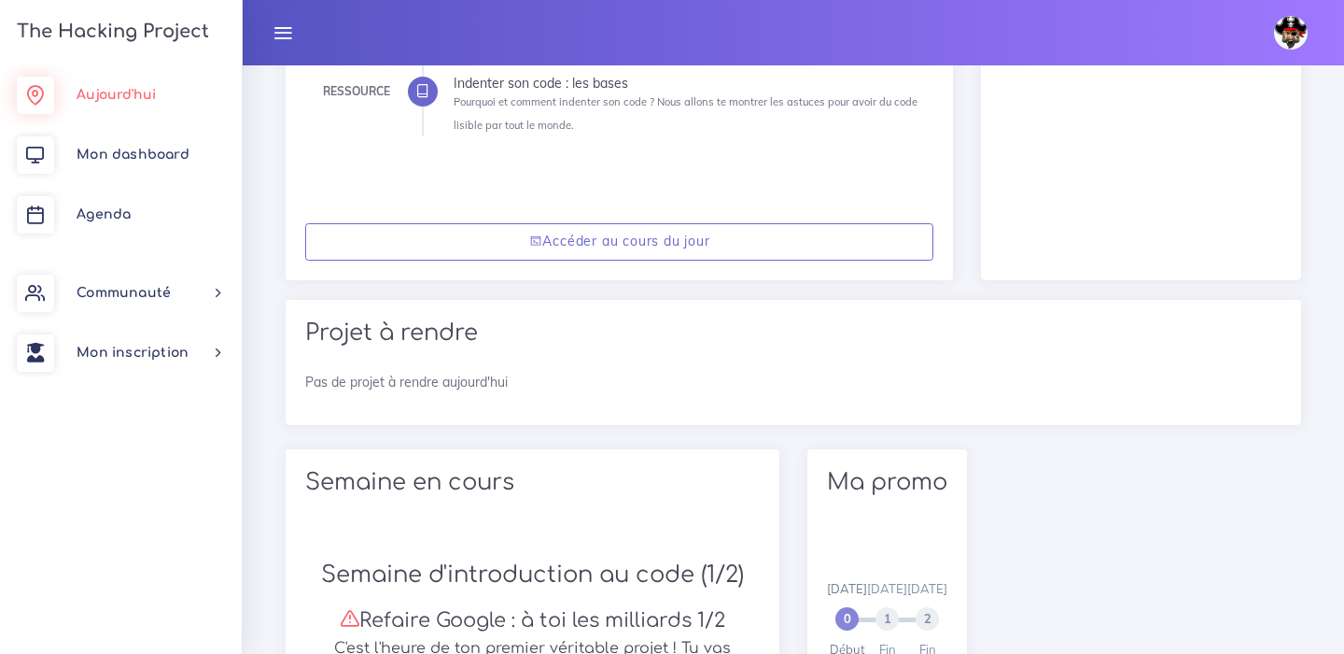
click at [156, 81] on link "Aujourd'hui" at bounding box center [121, 95] width 242 height 60
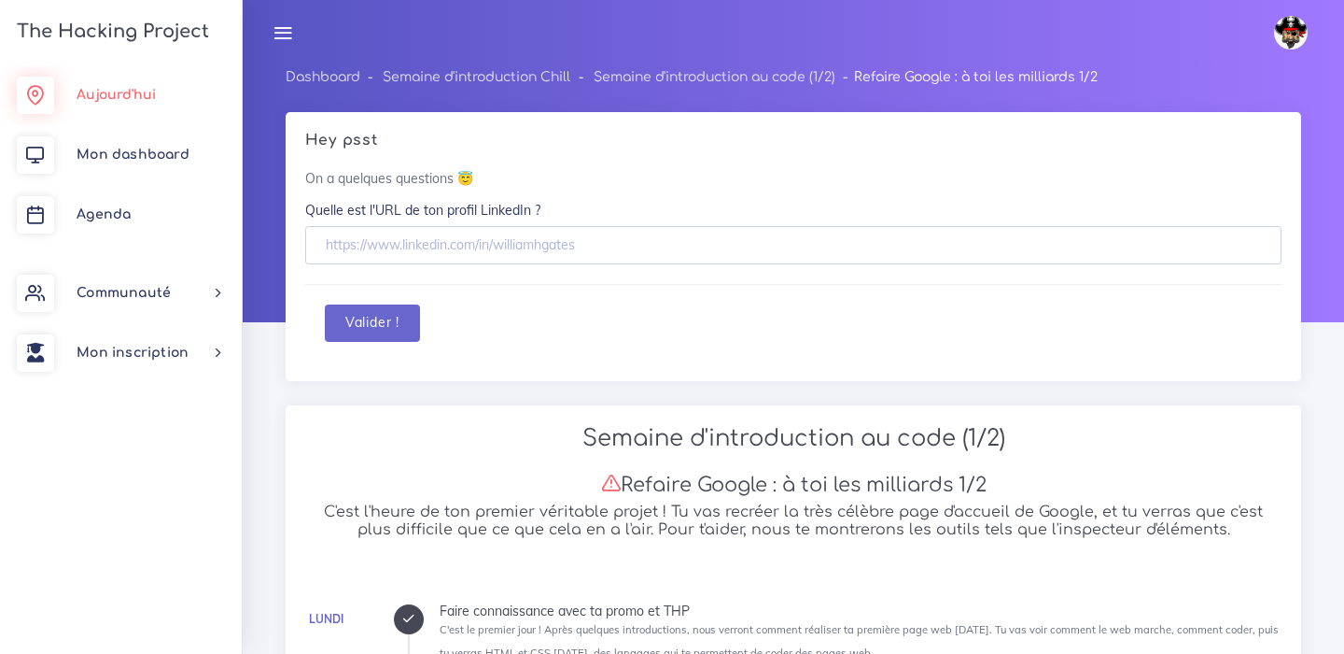
click at [152, 88] on span "Aujourd'hui" at bounding box center [116, 95] width 79 height 14
click at [171, 94] on link "Aujourd'hui" at bounding box center [121, 95] width 242 height 60
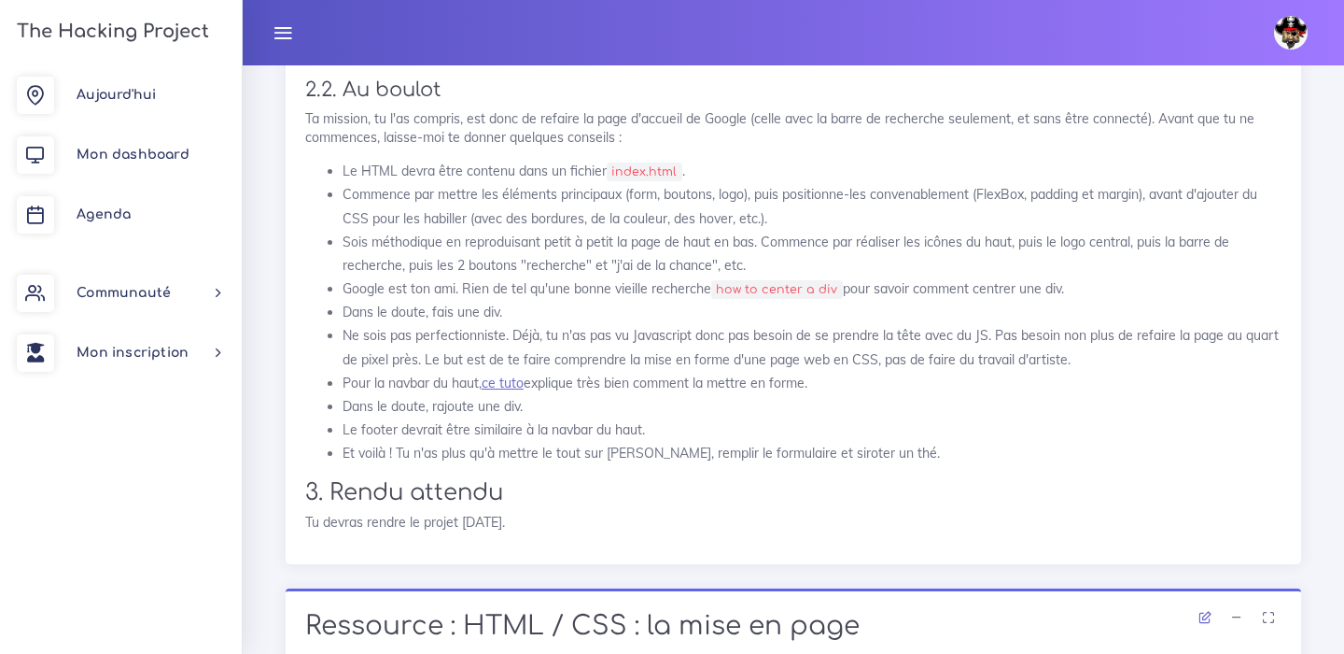
scroll to position [1780, 0]
